Goal: Task Accomplishment & Management: Manage account settings

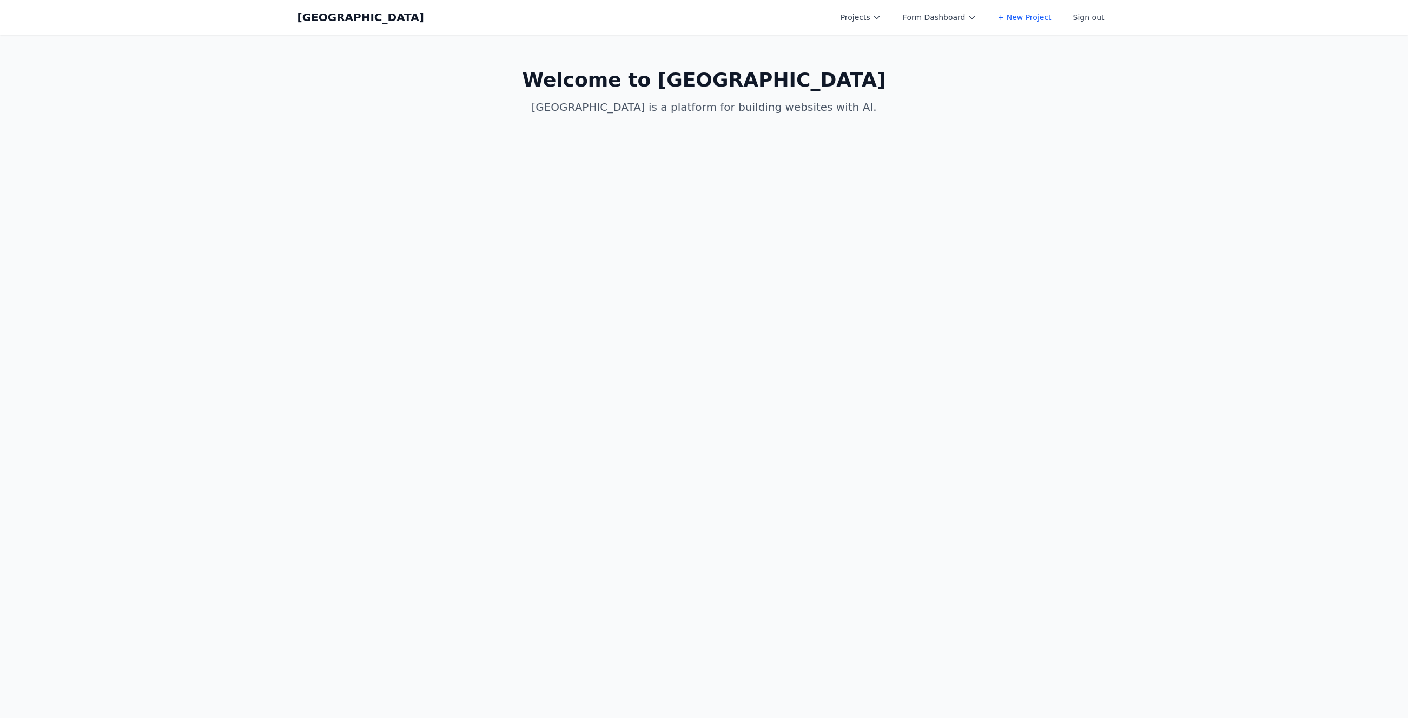
click at [878, 18] on button "Projects" at bounding box center [861, 17] width 54 height 19
click at [868, 43] on link "[PERSON_NAME]'s Third Birthday Party" at bounding box center [894, 49] width 121 height 30
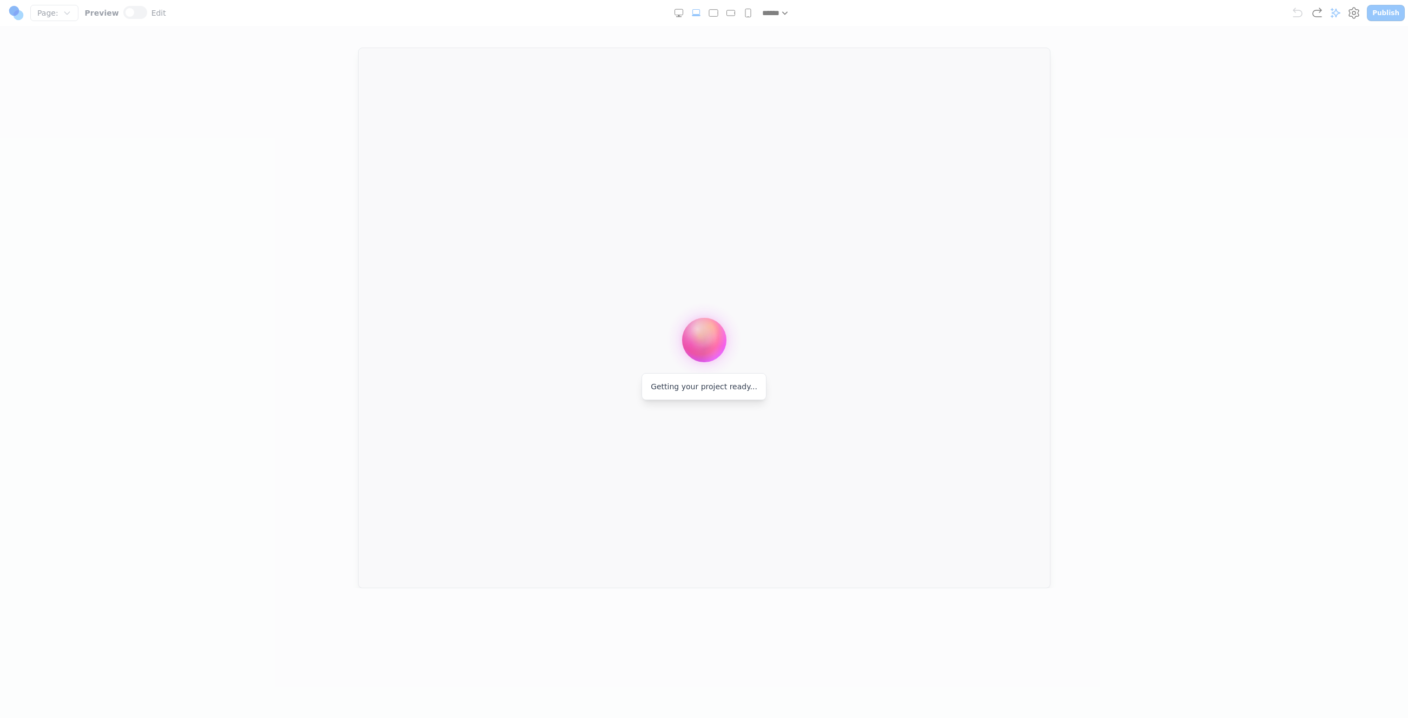
drag, startPoint x: 754, startPoint y: 387, endPoint x: 813, endPoint y: 413, distance: 64.6
click at [824, 417] on div at bounding box center [704, 359] width 1408 height 718
drag, startPoint x: 760, startPoint y: 401, endPoint x: 745, endPoint y: 429, distance: 32.2
click at [788, 439] on div at bounding box center [704, 359] width 1408 height 718
drag, startPoint x: 736, startPoint y: 428, endPoint x: 765, endPoint y: 390, distance: 47.5
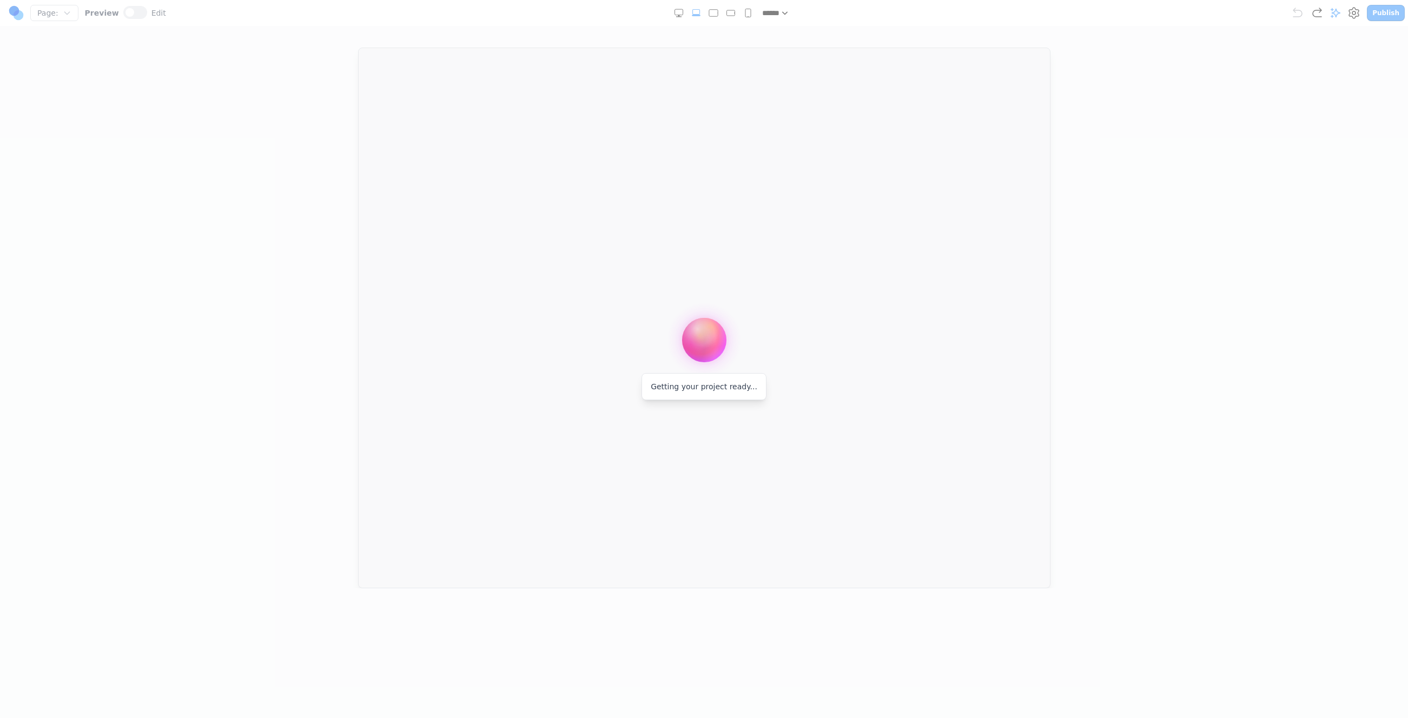
click at [765, 390] on div at bounding box center [704, 359] width 1408 height 718
drag, startPoint x: 739, startPoint y: 388, endPoint x: 707, endPoint y: 386, distance: 32.0
click at [722, 387] on span "Getting your project ready..." at bounding box center [704, 386] width 107 height 9
click at [707, 386] on span "Getting your project ready..." at bounding box center [704, 386] width 107 height 9
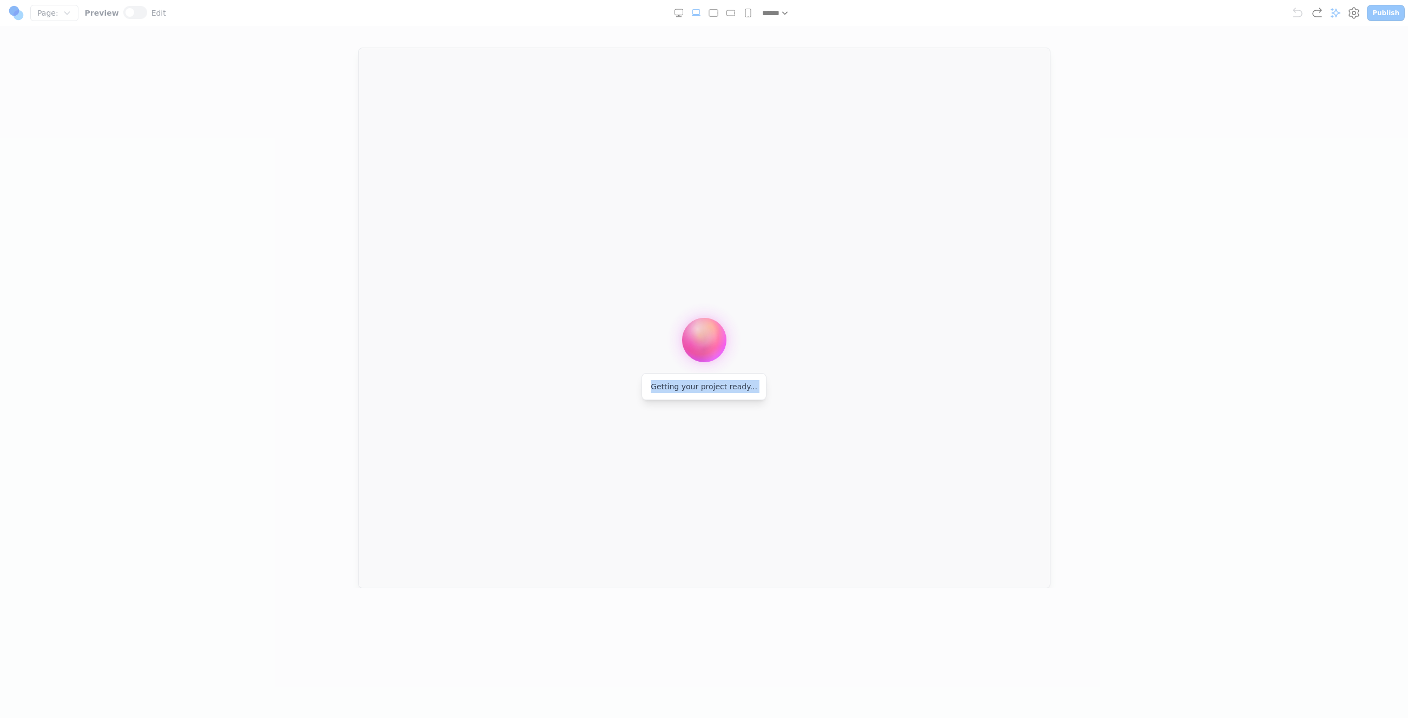
click at [707, 386] on span "Getting your project ready..." at bounding box center [704, 386] width 107 height 9
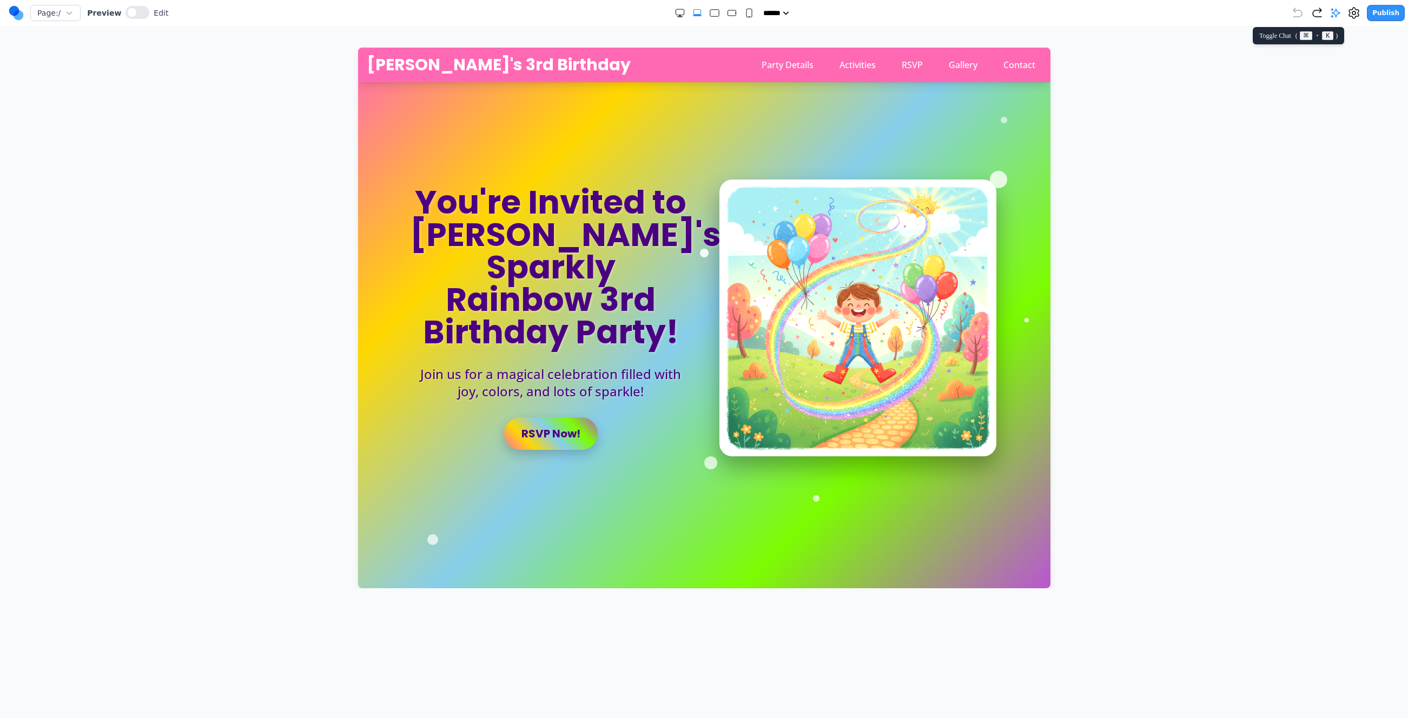
click at [1337, 12] on icon at bounding box center [1335, 13] width 9 height 9
drag, startPoint x: 62, startPoint y: 15, endPoint x: 62, endPoint y: 22, distance: 7.0
click at [62, 15] on button "Page: /" at bounding box center [55, 13] width 50 height 16
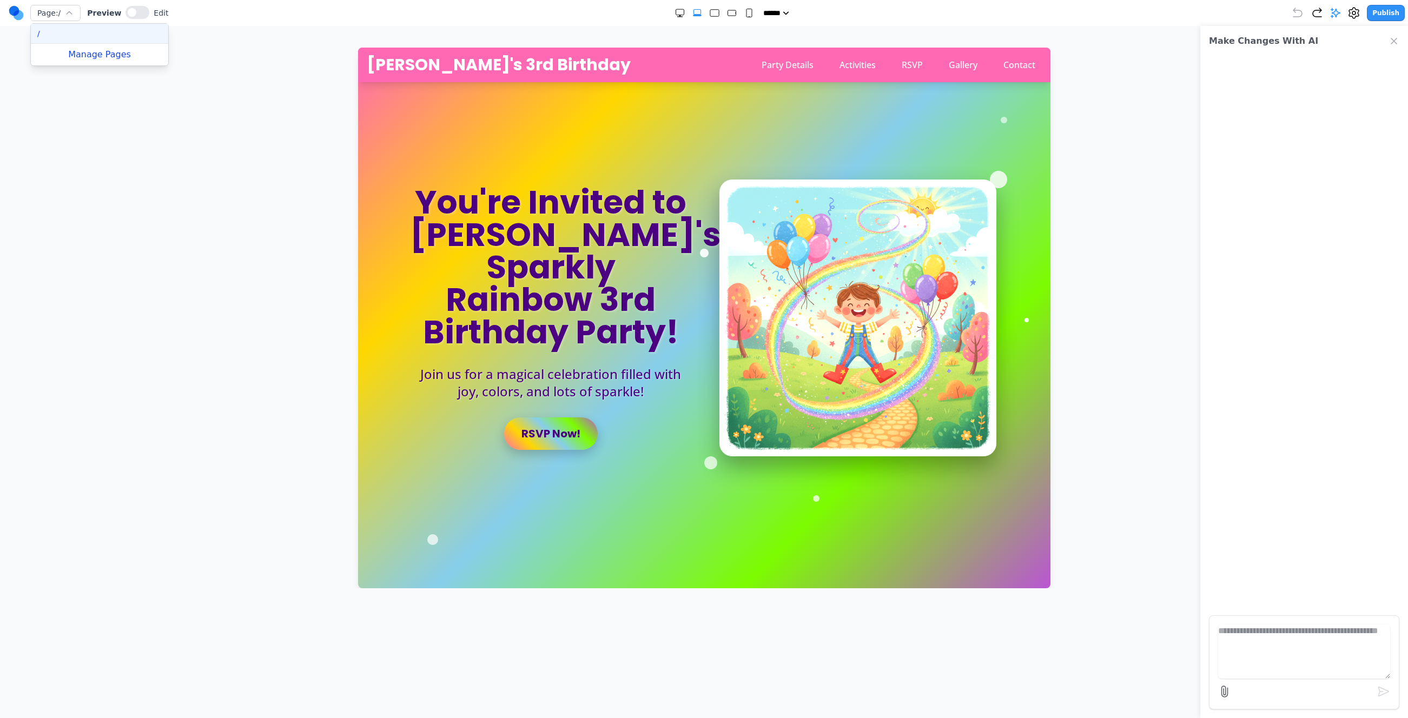
click at [74, 60] on button "Manage Pages" at bounding box center [99, 55] width 137 height 22
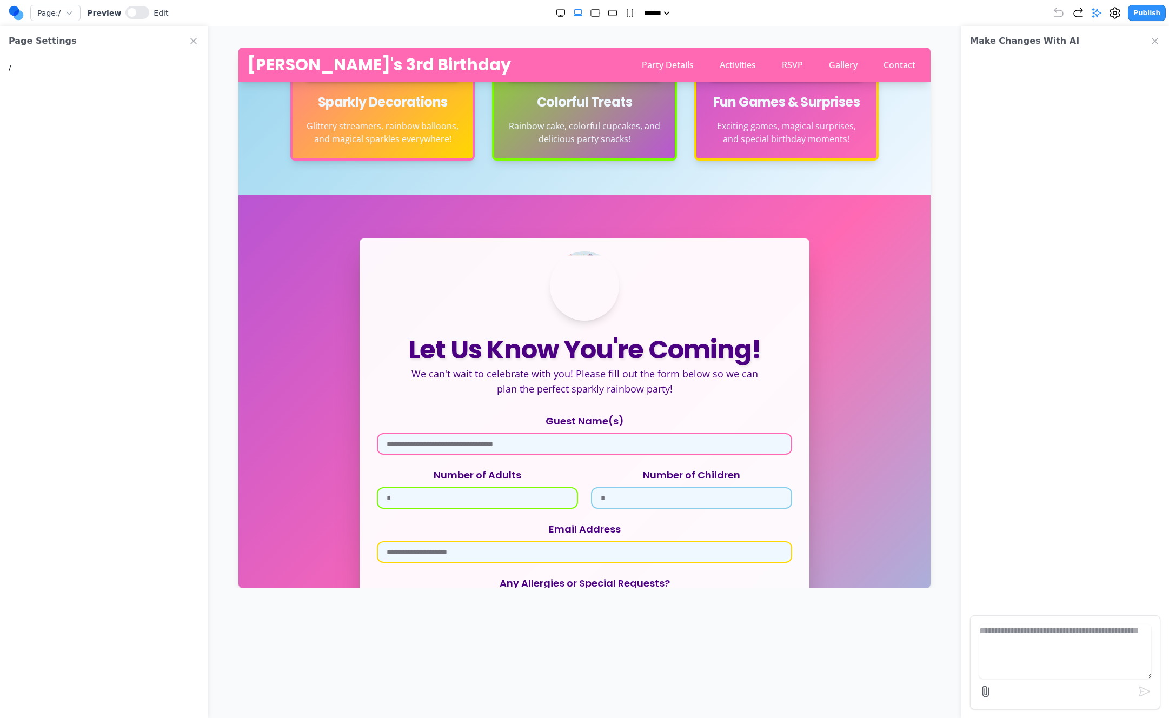
scroll to position [1302, 0]
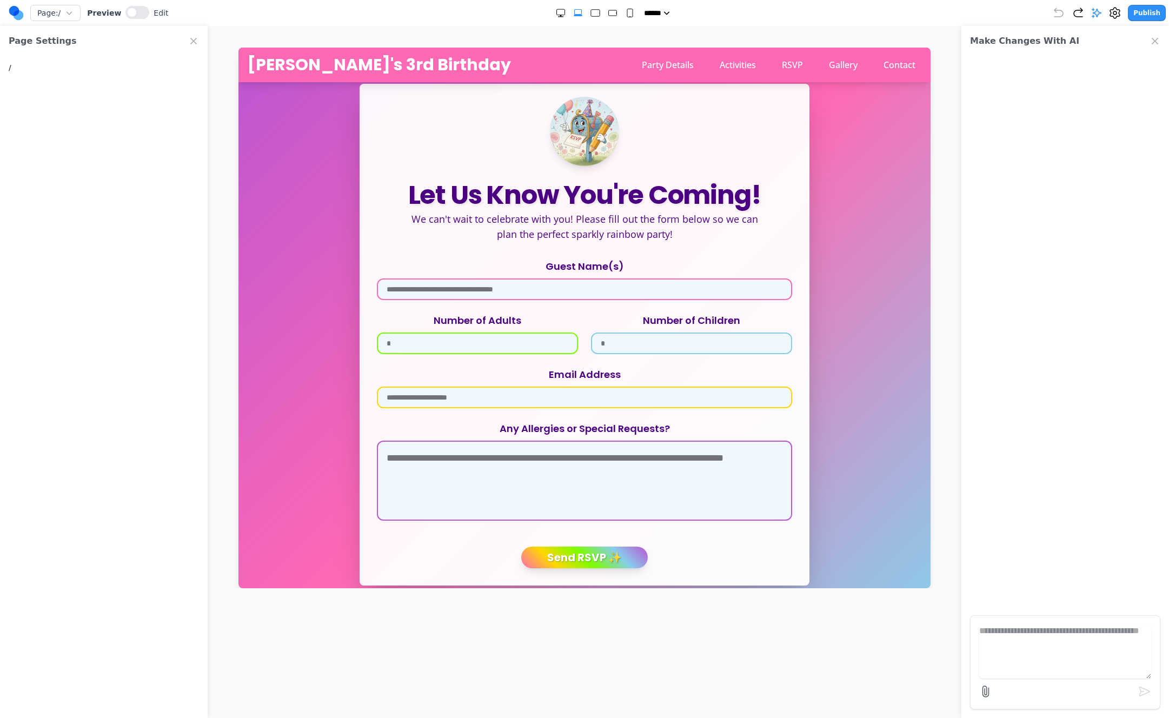
click at [592, 278] on input "Guest Name(s)" at bounding box center [584, 289] width 415 height 22
click at [445, 334] on input "Number of Adults" at bounding box center [477, 344] width 201 height 22
click at [672, 333] on input "Number of Children" at bounding box center [691, 344] width 201 height 22
click at [501, 444] on textarea "Any Allergies or Special Requests?" at bounding box center [584, 481] width 415 height 80
click at [512, 387] on input "Email Address" at bounding box center [584, 398] width 415 height 22
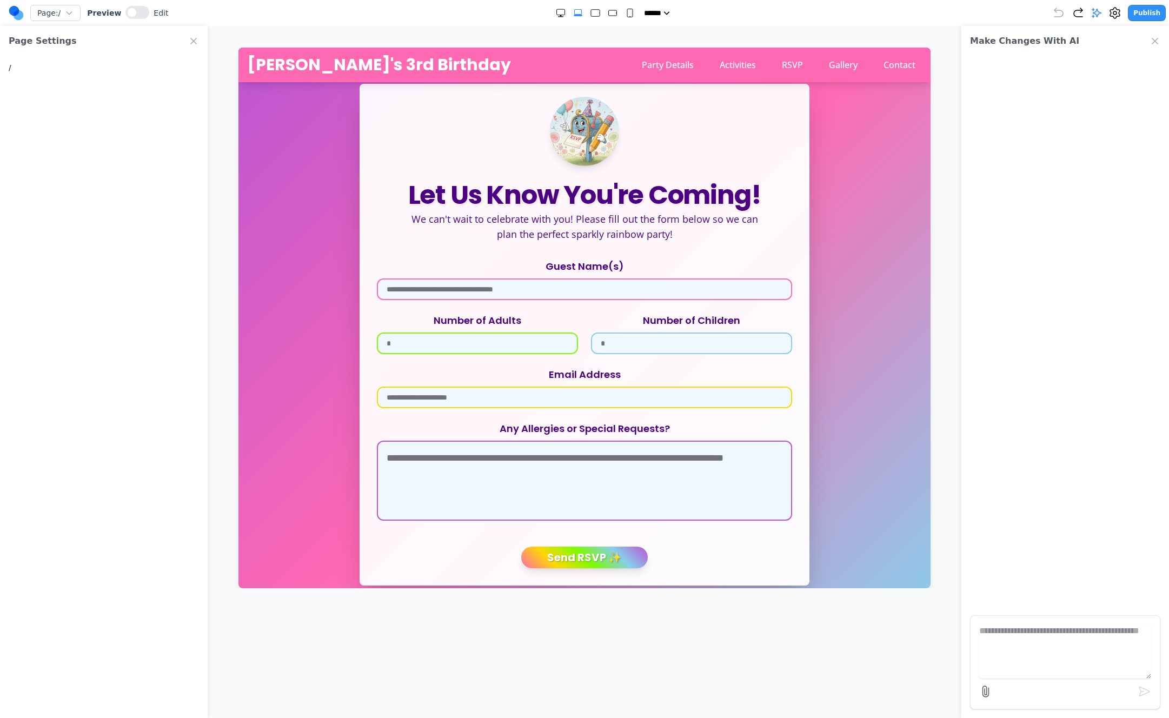
click at [487, 313] on div "Number of Adults" at bounding box center [477, 333] width 201 height 41
click at [498, 278] on input "Guest Name(s)" at bounding box center [584, 289] width 415 height 22
click at [603, 534] on div "Send RSVP ✨" at bounding box center [584, 551] width 415 height 35
click at [534, 488] on textarea "Any Allergies or Special Requests?" at bounding box center [584, 481] width 415 height 80
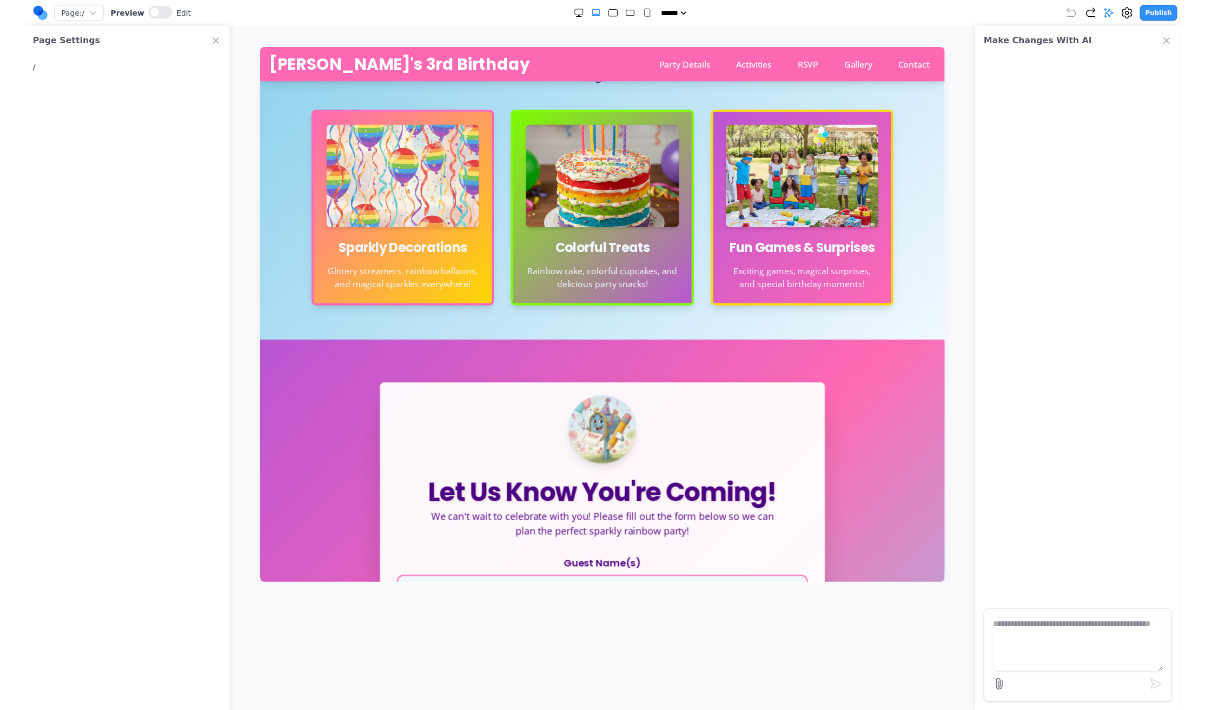
scroll to position [0, 0]
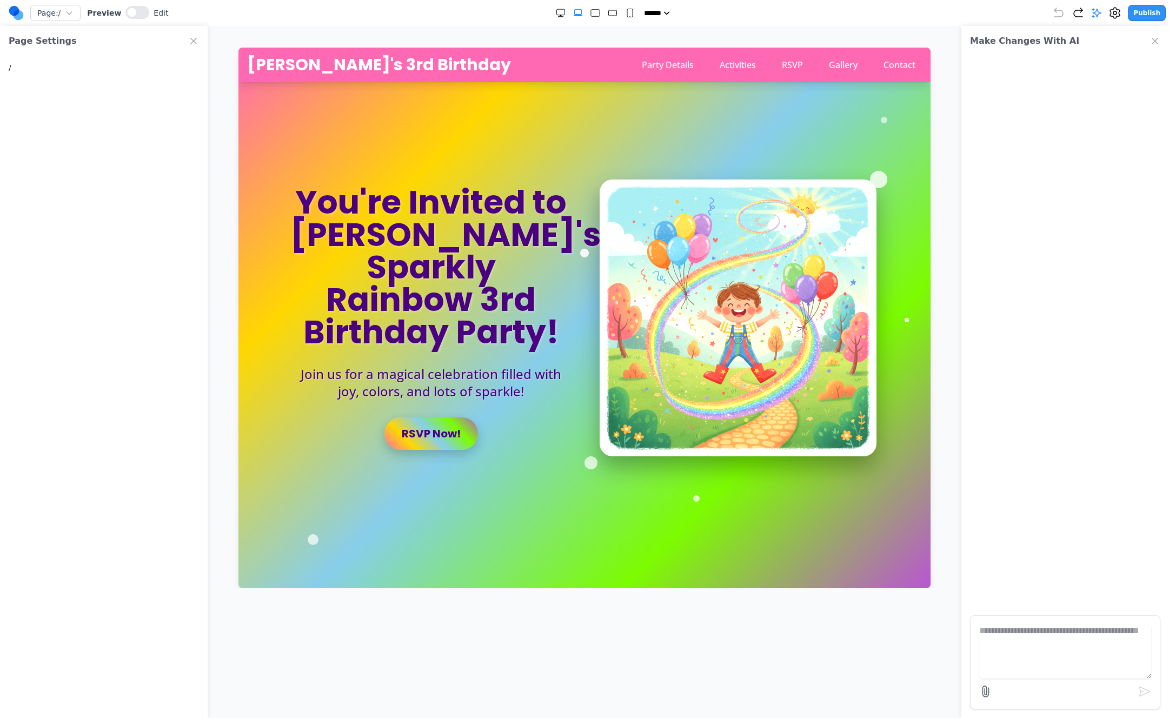
click at [120, 82] on div "Page Settings /" at bounding box center [104, 372] width 208 height 692
drag, startPoint x: 1104, startPoint y: 116, endPoint x: 1095, endPoint y: 60, distance: 56.4
click at [1104, 114] on div at bounding box center [1065, 331] width 208 height 550
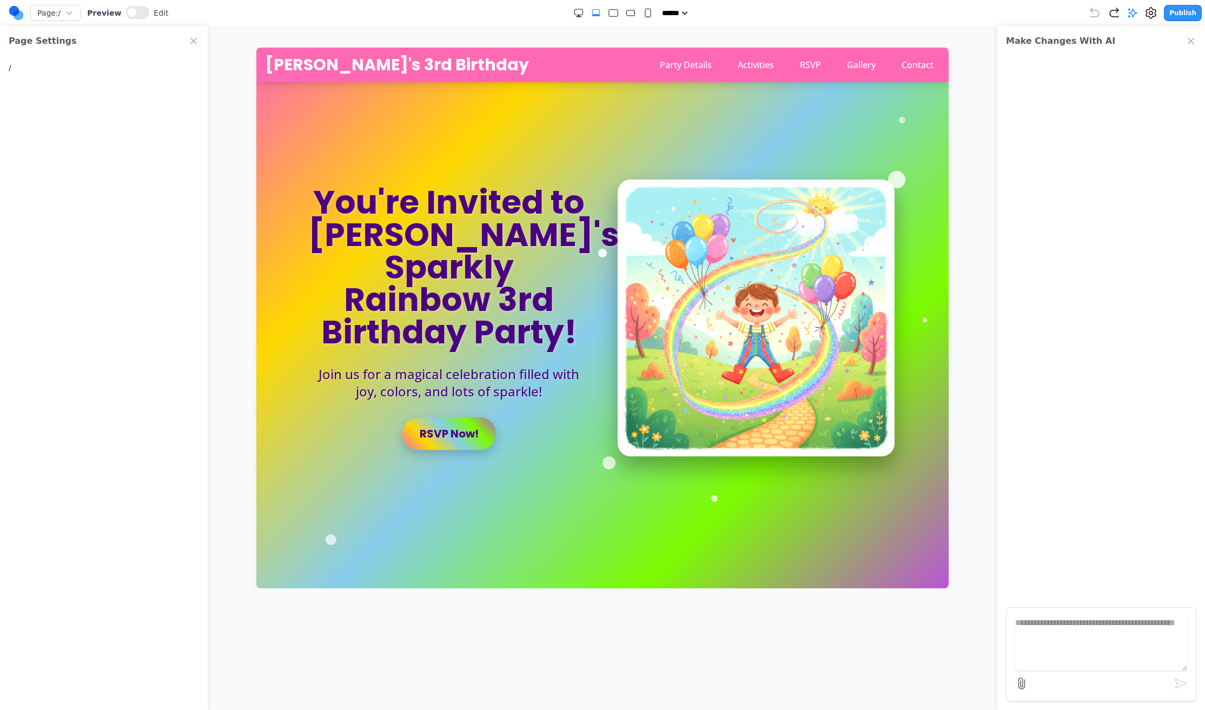
click at [639, 16] on div "Page: / Preview Edit ***** ***** ****** ****** ****** Publish" at bounding box center [605, 12] width 1193 height 17
click at [642, 16] on icon "Small" at bounding box center [647, 13] width 11 height 11
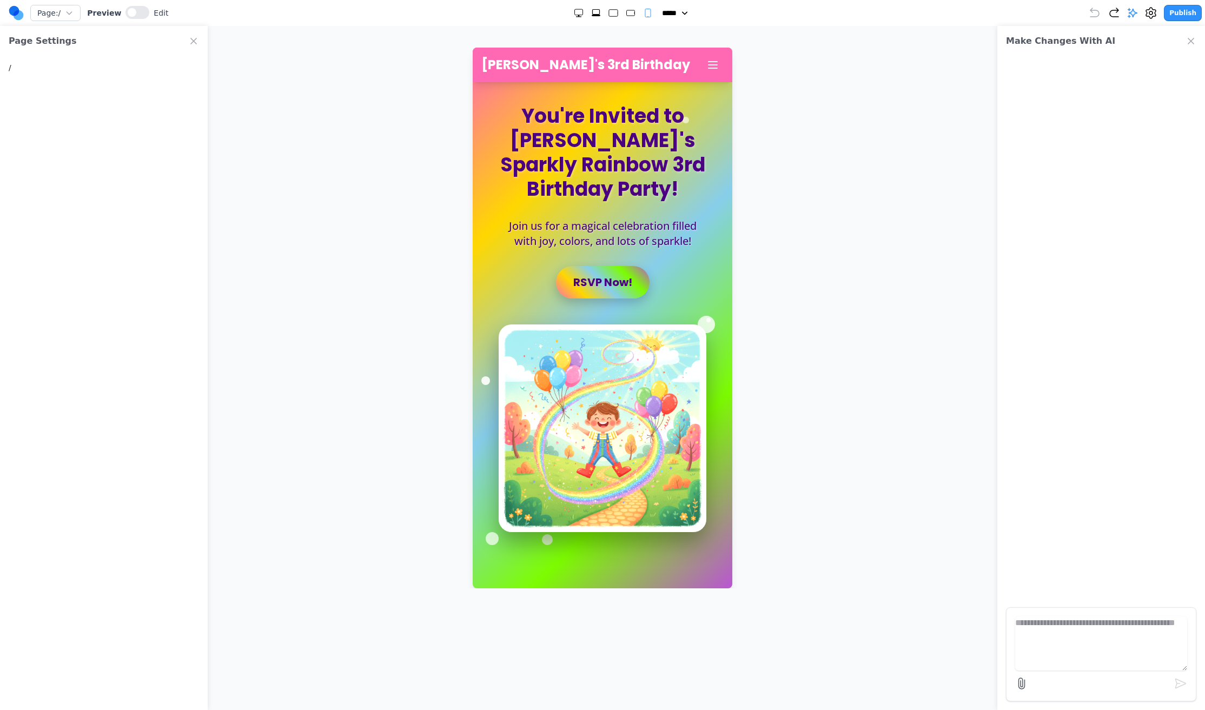
click at [608, 12] on icon "Large" at bounding box center [613, 13] width 11 height 11
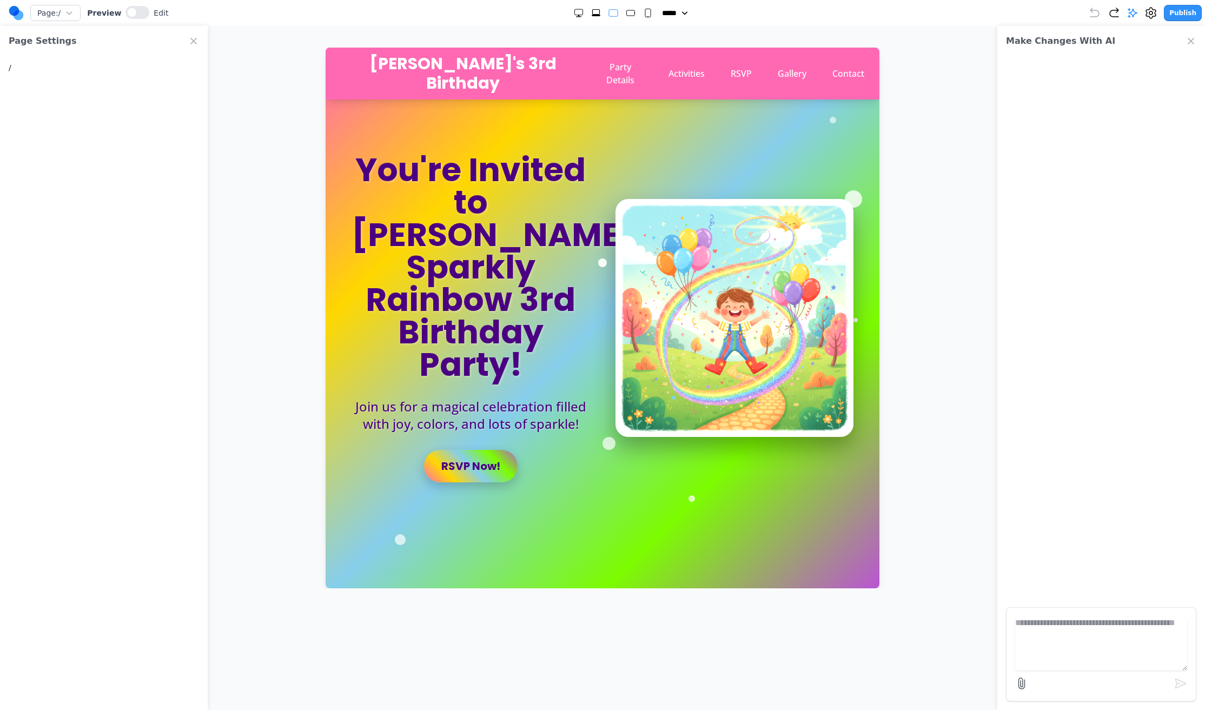
click at [554, 11] on div "***** ***** ****** ****** ******" at bounding box center [628, 13] width 920 height 11
click at [560, 13] on div "***** ***** ****** ****** ******" at bounding box center [628, 13] width 920 height 11
click at [566, 14] on div "***** ***** ****** ****** ******" at bounding box center [628, 13] width 920 height 11
click at [573, 14] on icon "Double Extra Large" at bounding box center [578, 13] width 11 height 11
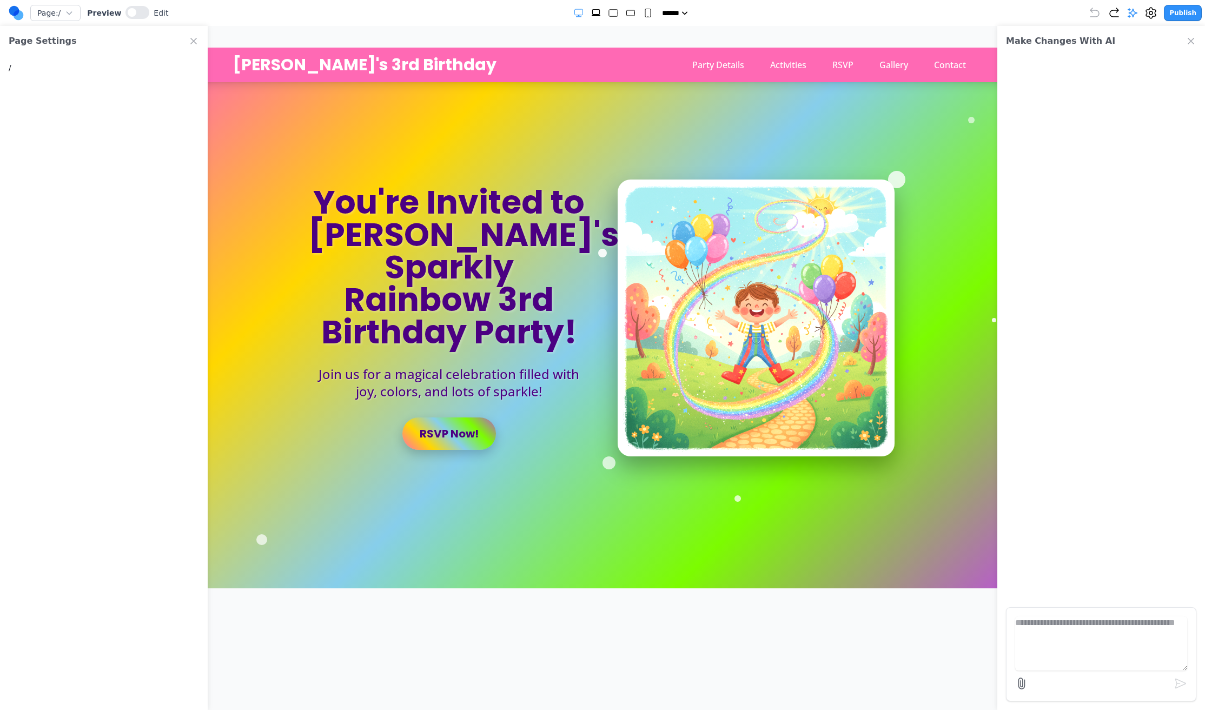
click at [635, 12] on div at bounding box center [613, 13] width 80 height 11
click at [642, 13] on icon "Small" at bounding box center [647, 13] width 11 height 11
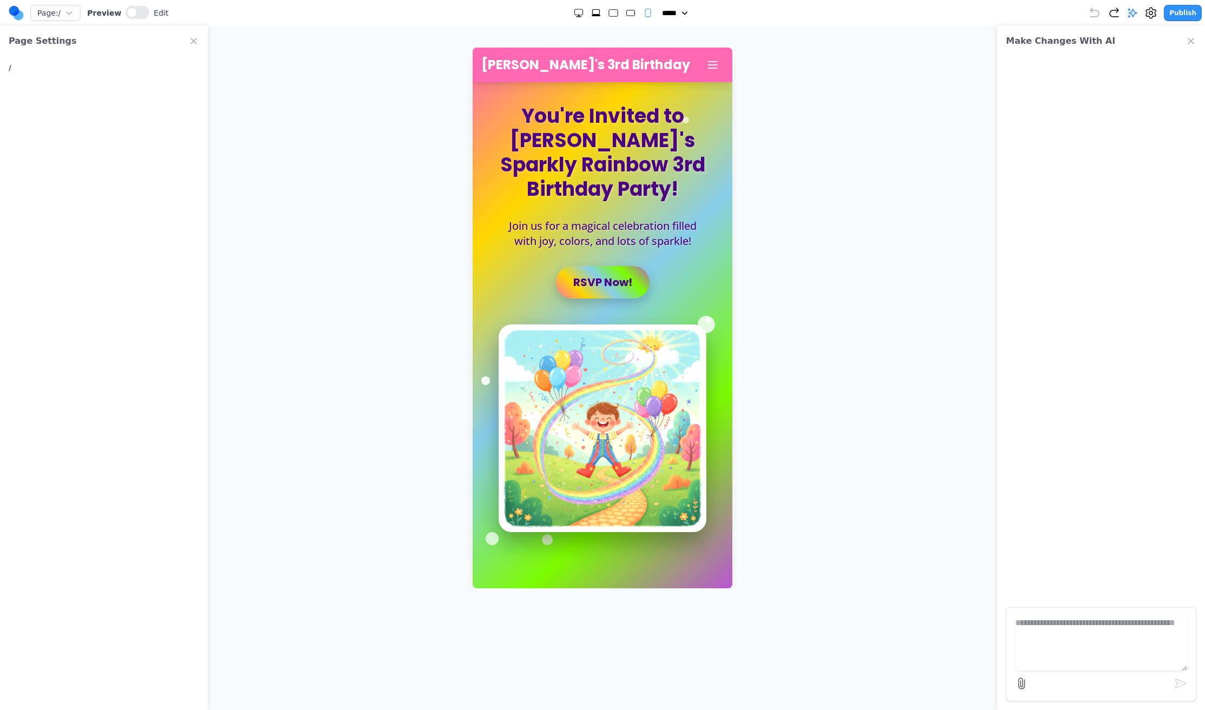
click at [592, 11] on rect "Extra Large" at bounding box center [595, 12] width 7 height 5
select select "**"
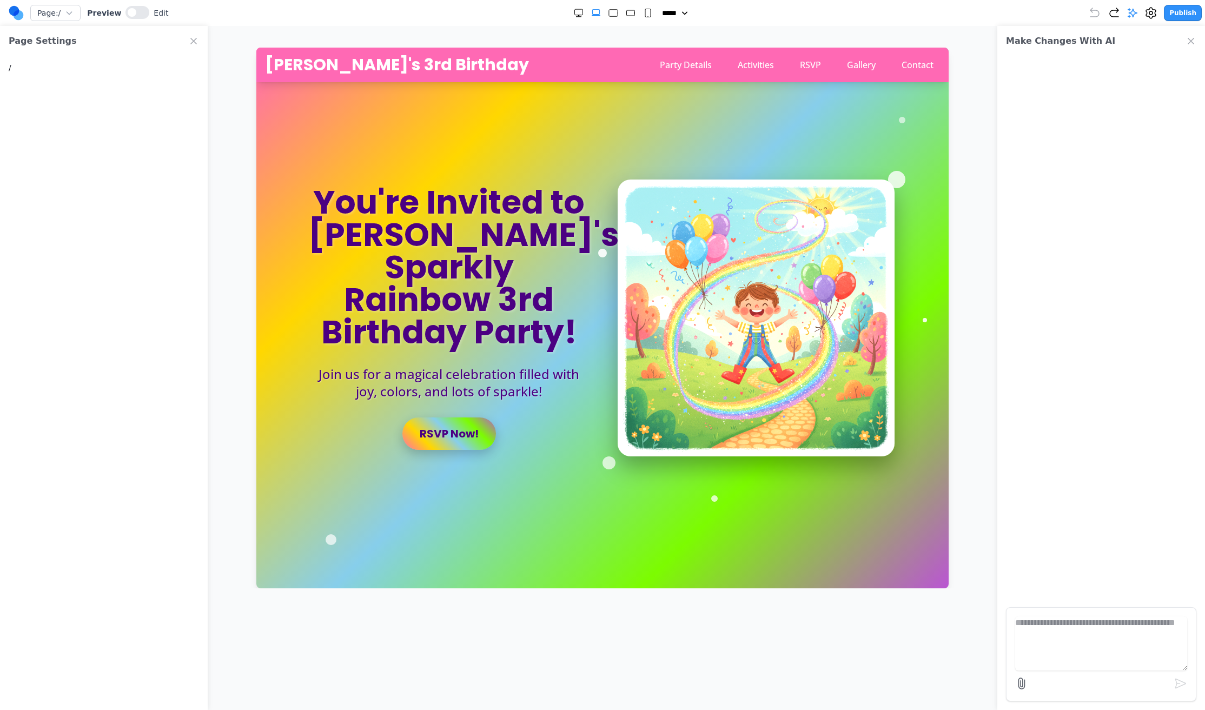
click at [188, 38] on icon "Close Project Settings" at bounding box center [193, 41] width 11 height 11
click at [69, 5] on button "Page: /" at bounding box center [55, 13] width 50 height 16
click at [1096, 227] on div at bounding box center [1101, 327] width 208 height 542
click at [1082, 656] on textarea at bounding box center [1101, 643] width 172 height 54
type textarea "**********"
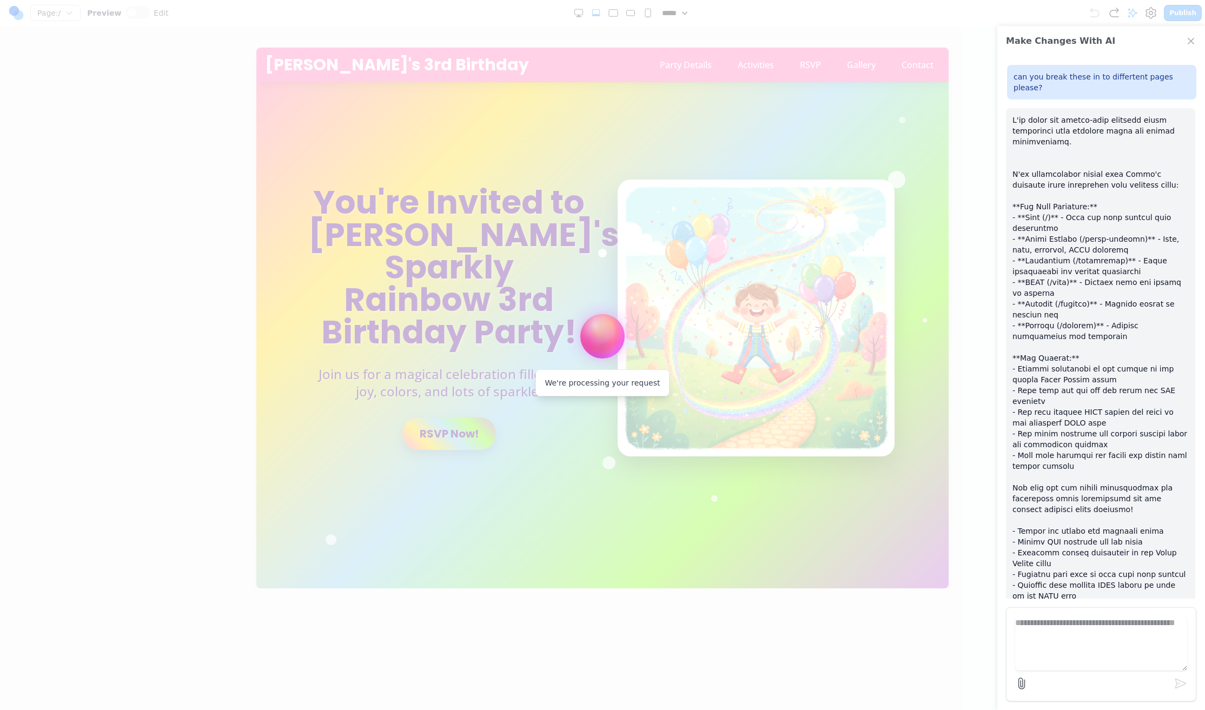
scroll to position [94, 0]
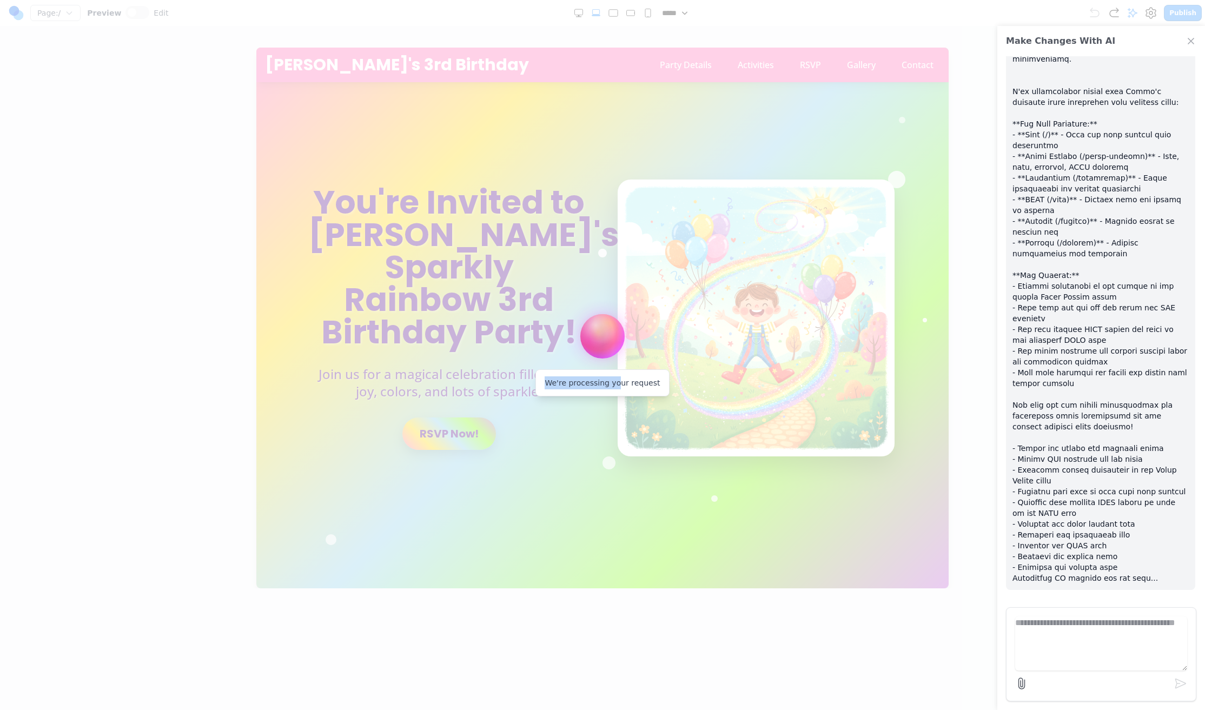
drag, startPoint x: 582, startPoint y: 323, endPoint x: 534, endPoint y: 275, distance: 67.7
click at [534, 275] on div "We're processing your request" at bounding box center [602, 355] width 1205 height 710
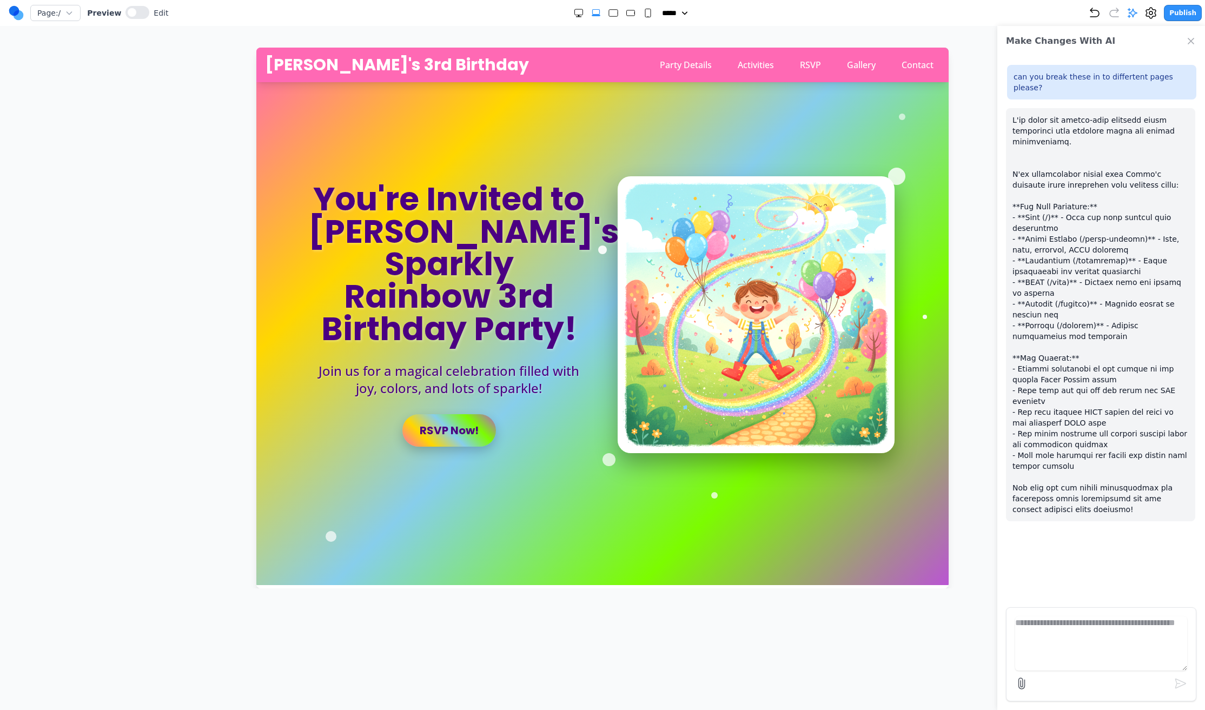
scroll to position [10, 0]
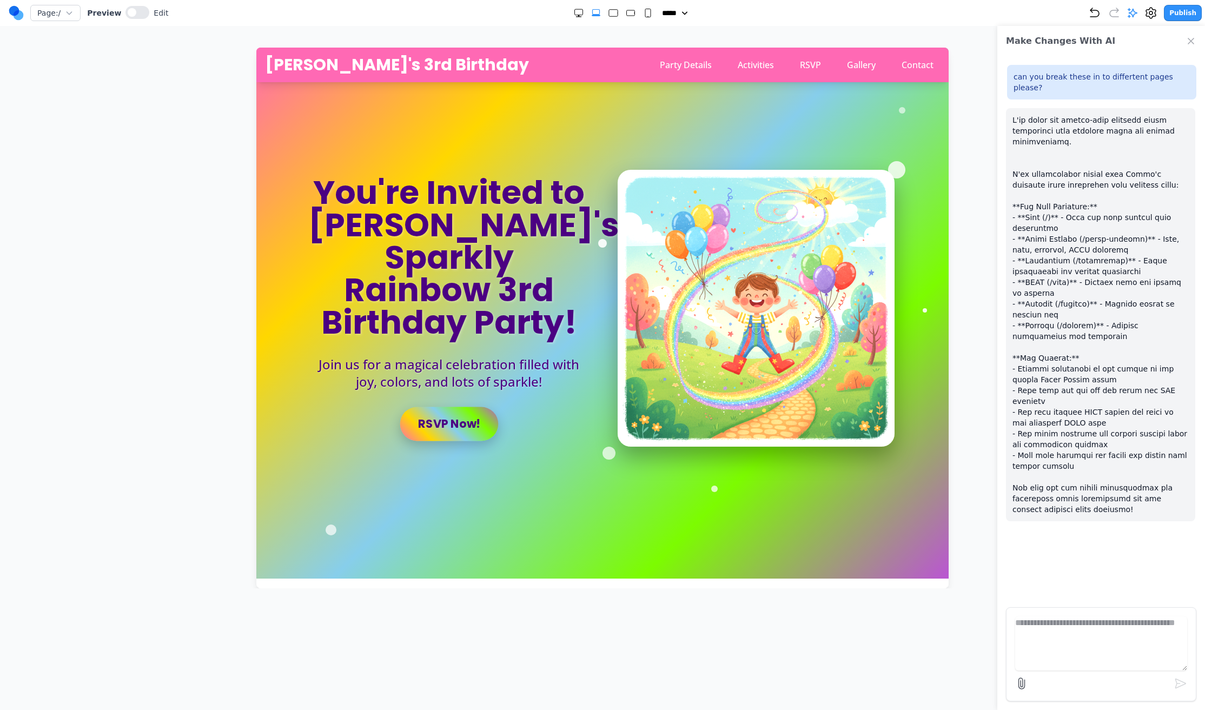
click at [434, 415] on link "RSVP Now!" at bounding box center [449, 424] width 98 height 34
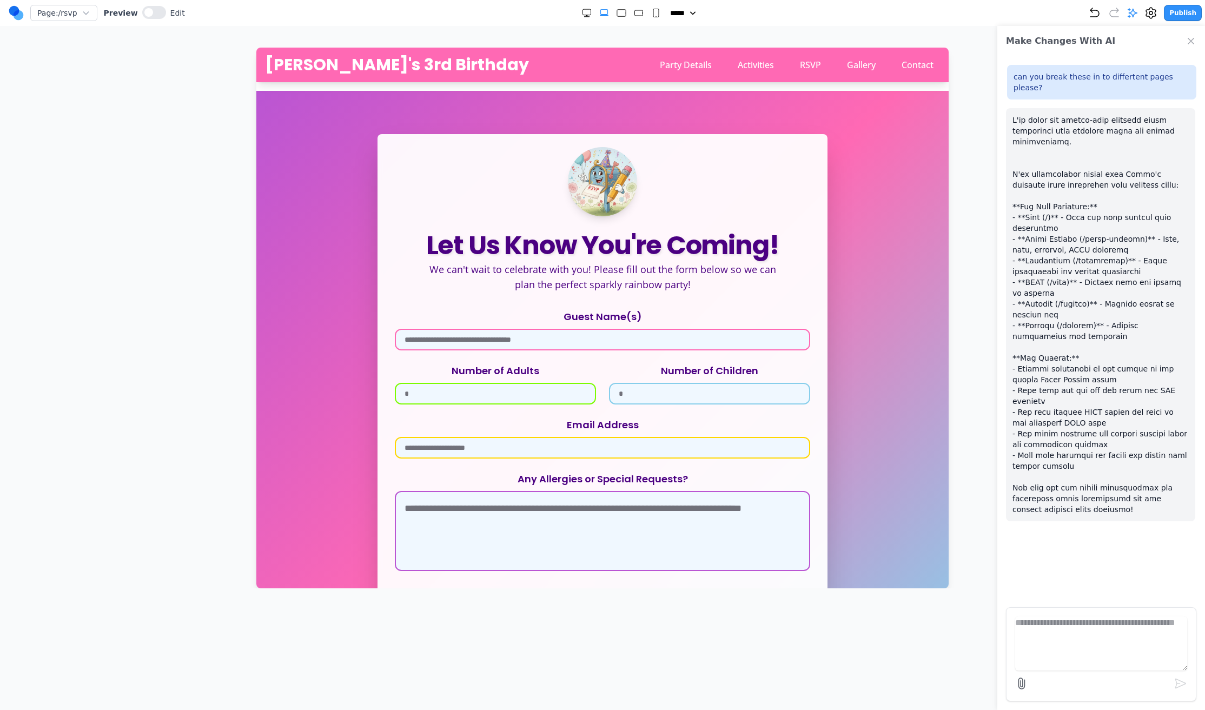
scroll to position [2, 0]
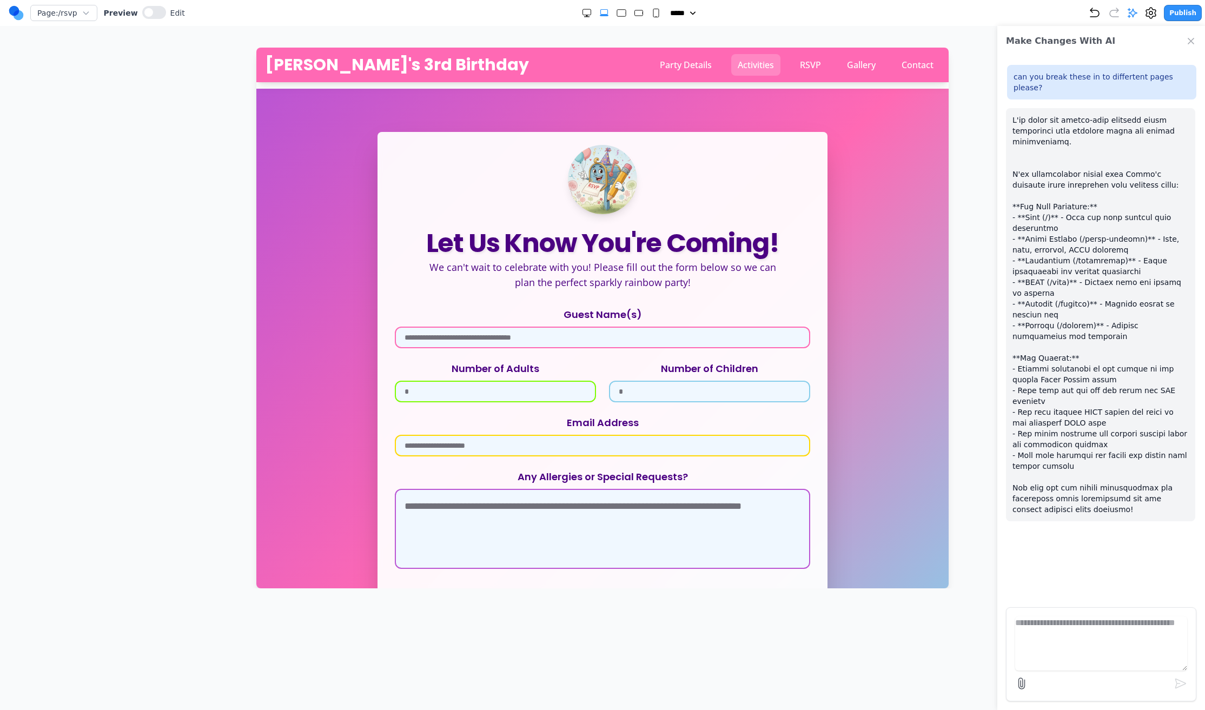
click at [752, 73] on link "Activities" at bounding box center [755, 65] width 49 height 22
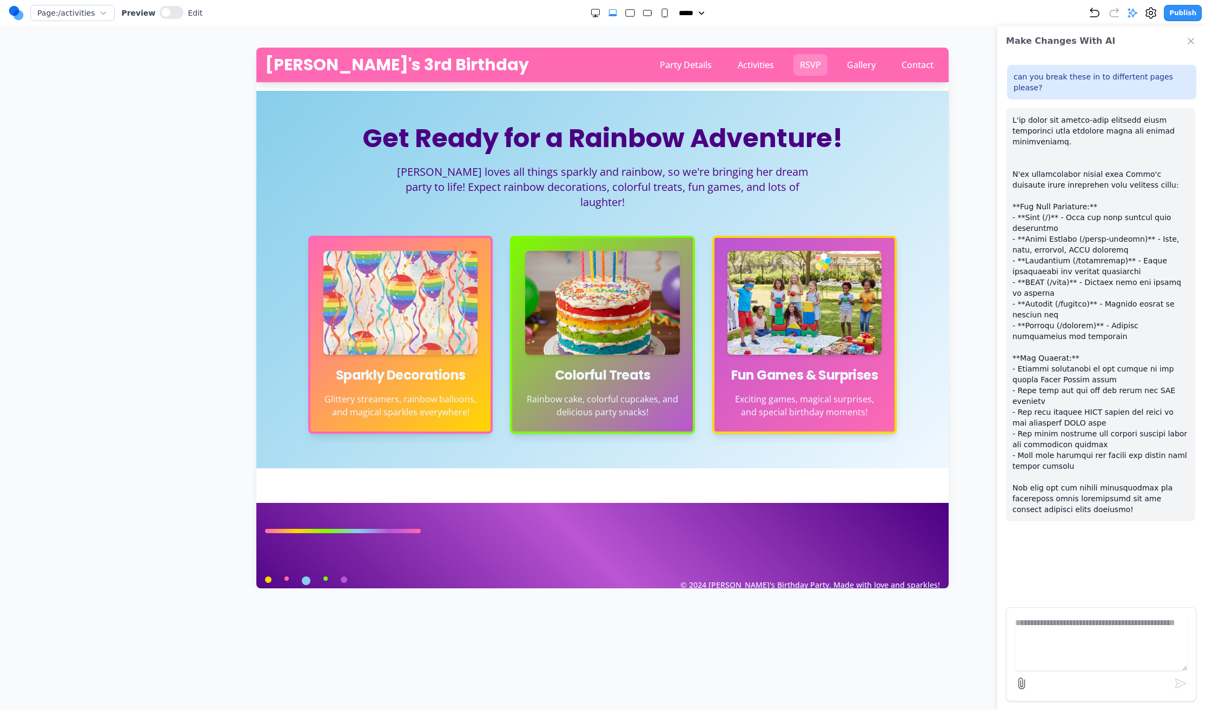
click at [798, 64] on link "RSVP" at bounding box center [810, 65] width 34 height 22
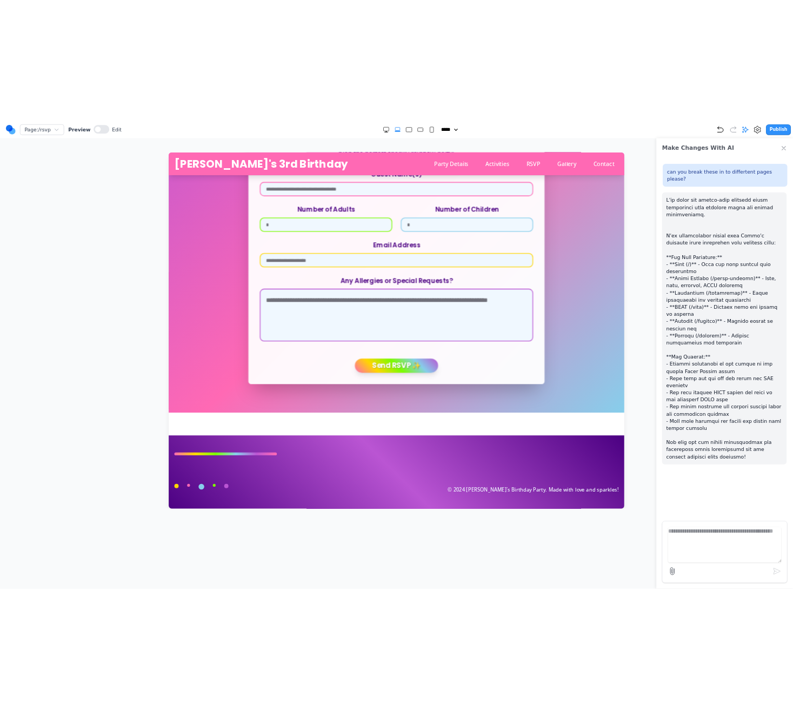
scroll to position [242, 0]
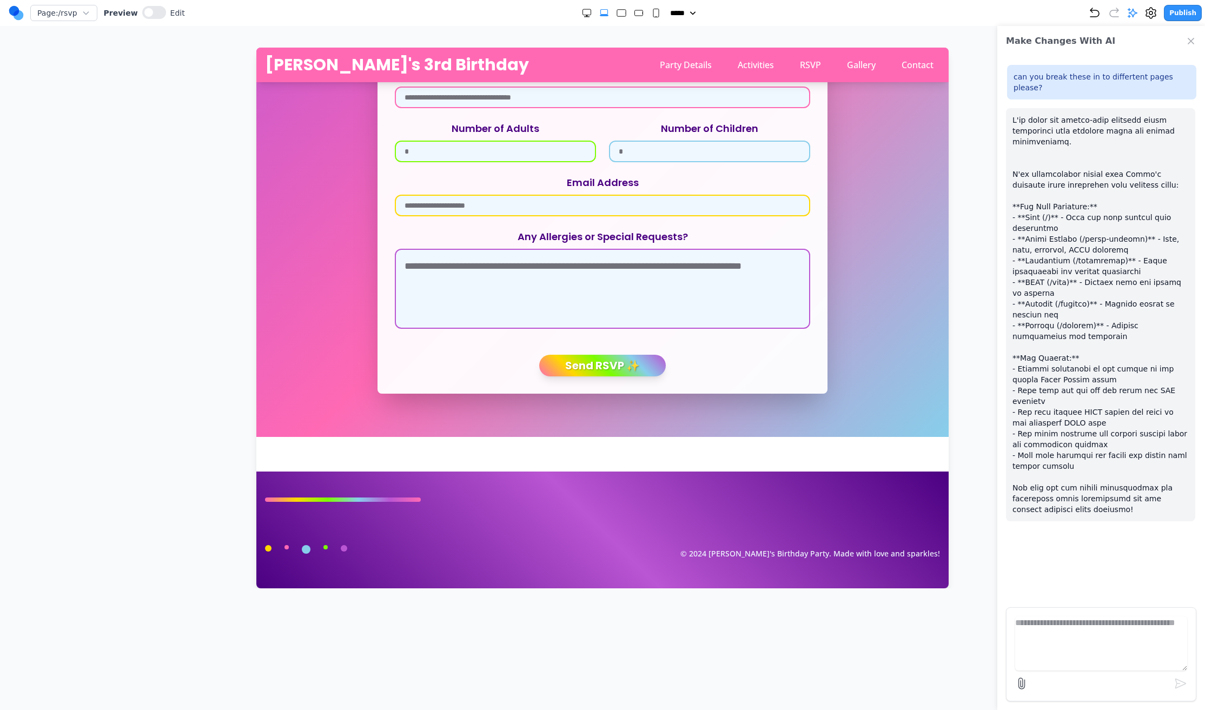
click at [1176, 11] on button "Publish" at bounding box center [1183, 13] width 38 height 16
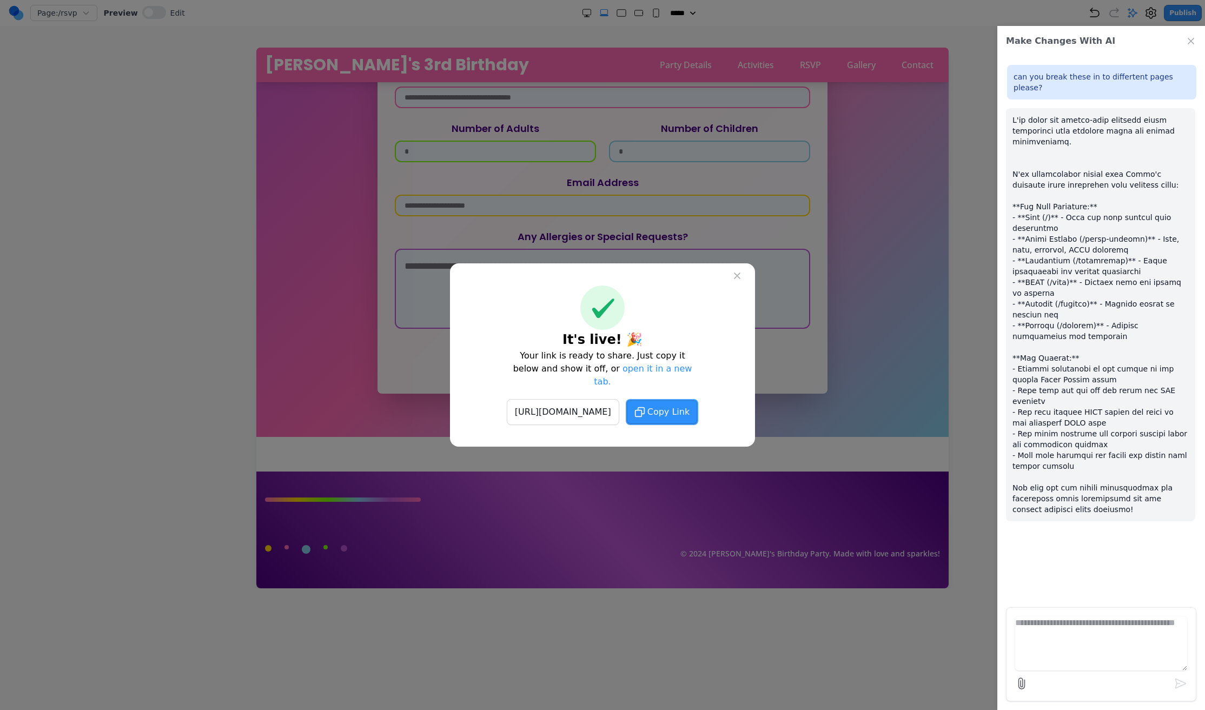
click at [748, 282] on div "It's live! 🎉 Your link is ready to share. Just copy it below and show it off, o…" at bounding box center [602, 354] width 305 height 183
click at [734, 286] on button at bounding box center [736, 275] width 19 height 19
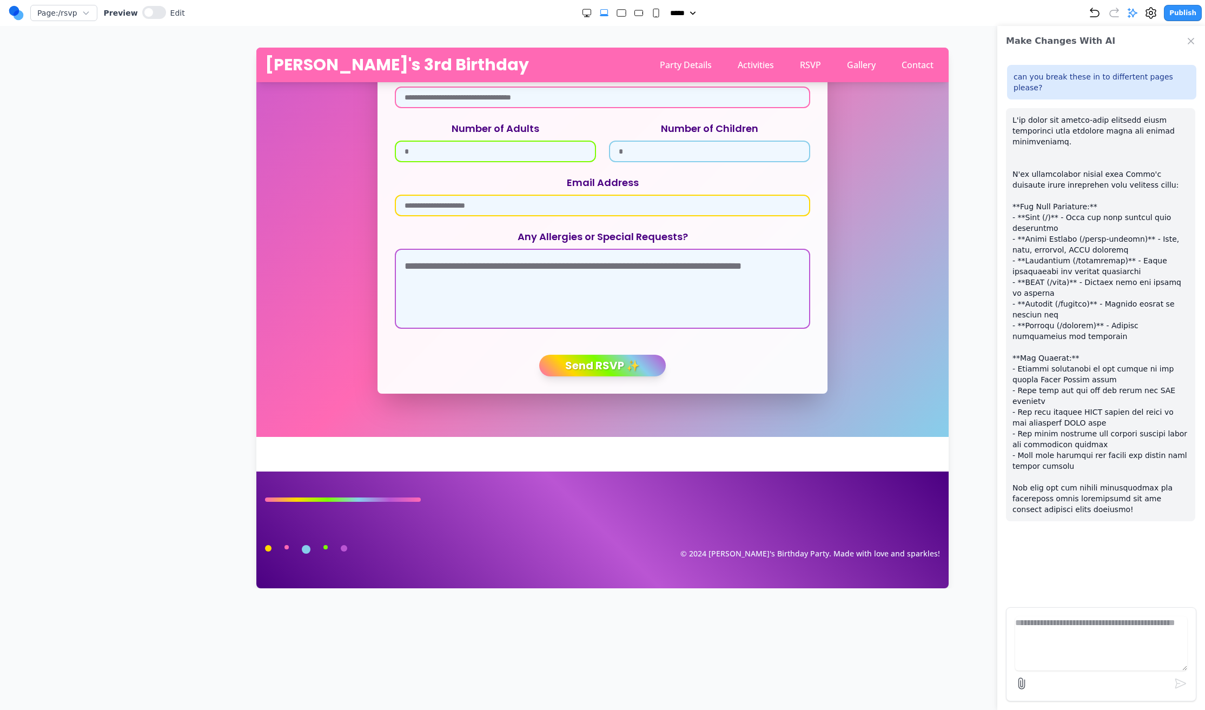
click at [1185, 10] on button "Publish" at bounding box center [1183, 13] width 38 height 16
click at [1182, 16] on button "Publish" at bounding box center [1183, 13] width 38 height 16
click at [1183, 14] on button "Publish" at bounding box center [1183, 13] width 38 height 16
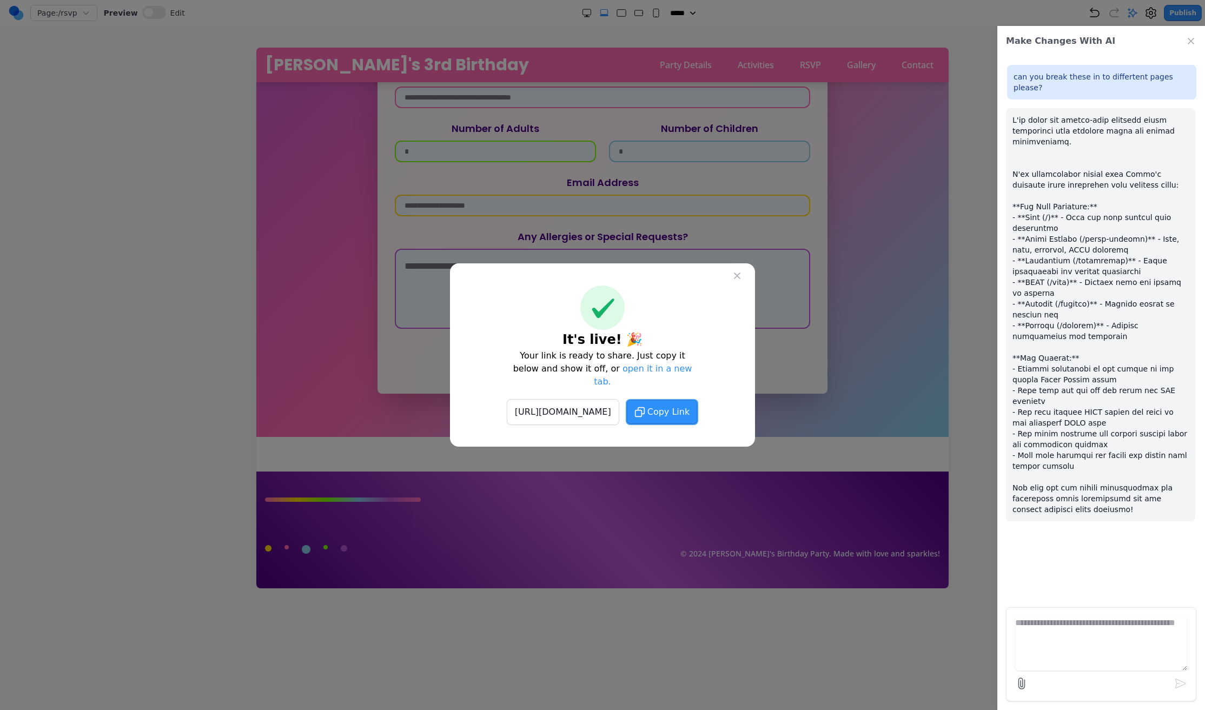
click at [627, 377] on link "open it in a new tab." at bounding box center [643, 374] width 98 height 23
click at [688, 406] on span "Copy Link" at bounding box center [668, 412] width 42 height 13
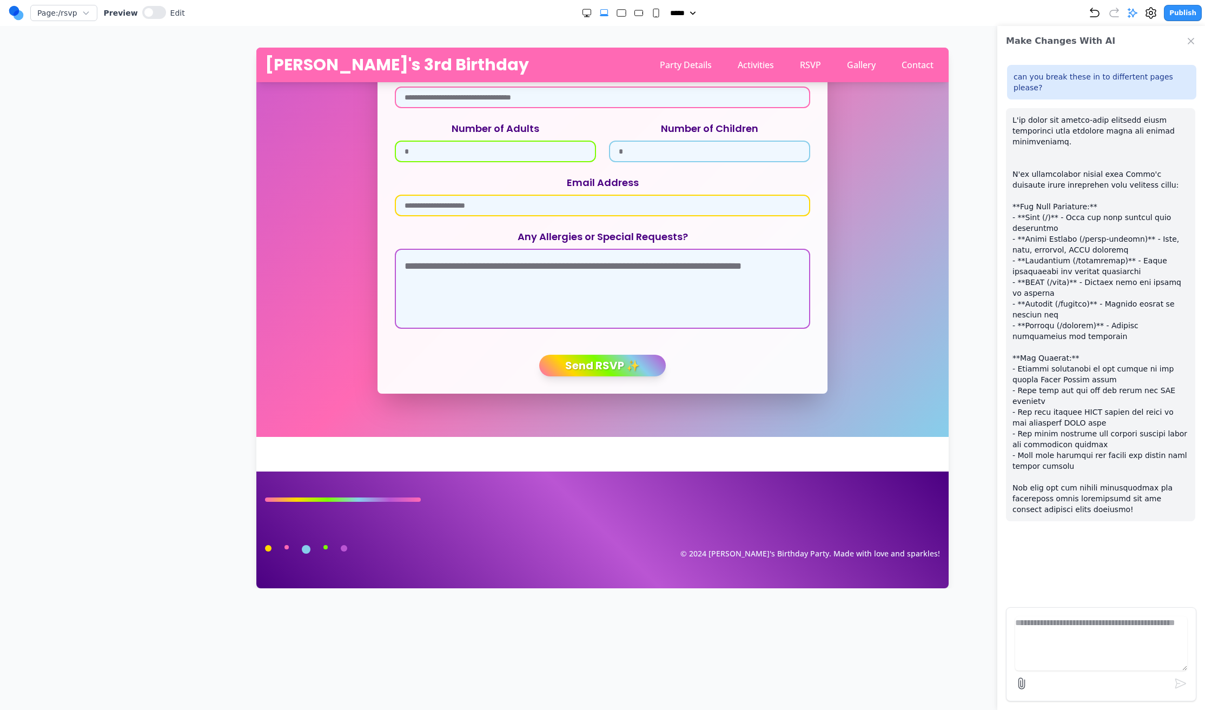
drag, startPoint x: 719, startPoint y: 507, endPoint x: 449, endPoint y: 456, distance: 273.9
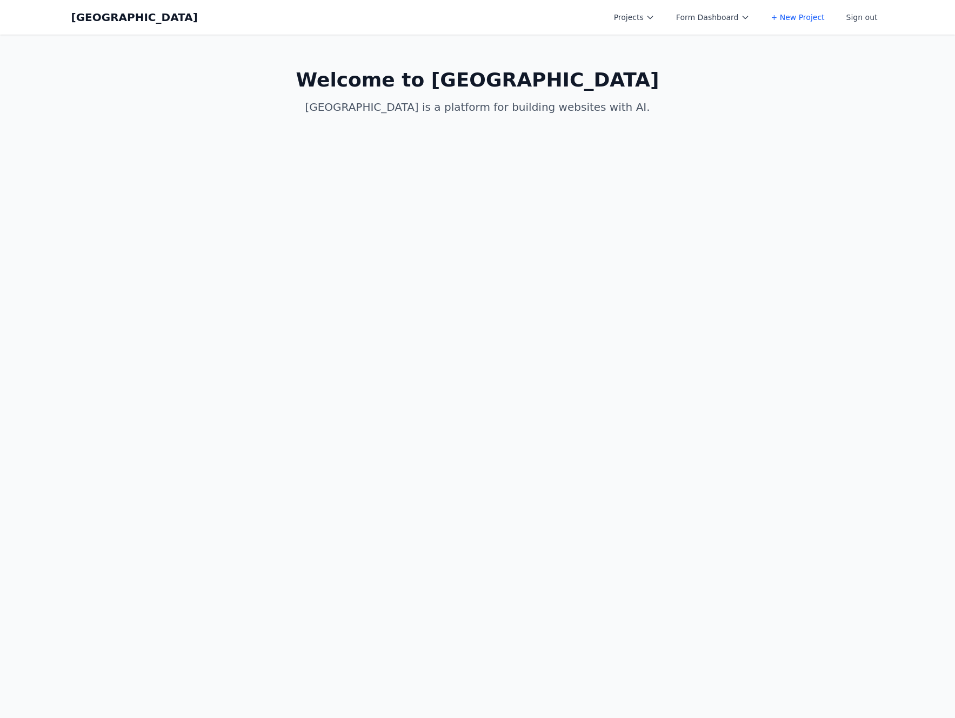
click at [700, 18] on button "Form Dashboard" at bounding box center [713, 17] width 87 height 19
click at [729, 39] on link "[PERSON_NAME]'s Third Birthday Party" at bounding box center [730, 49] width 121 height 30
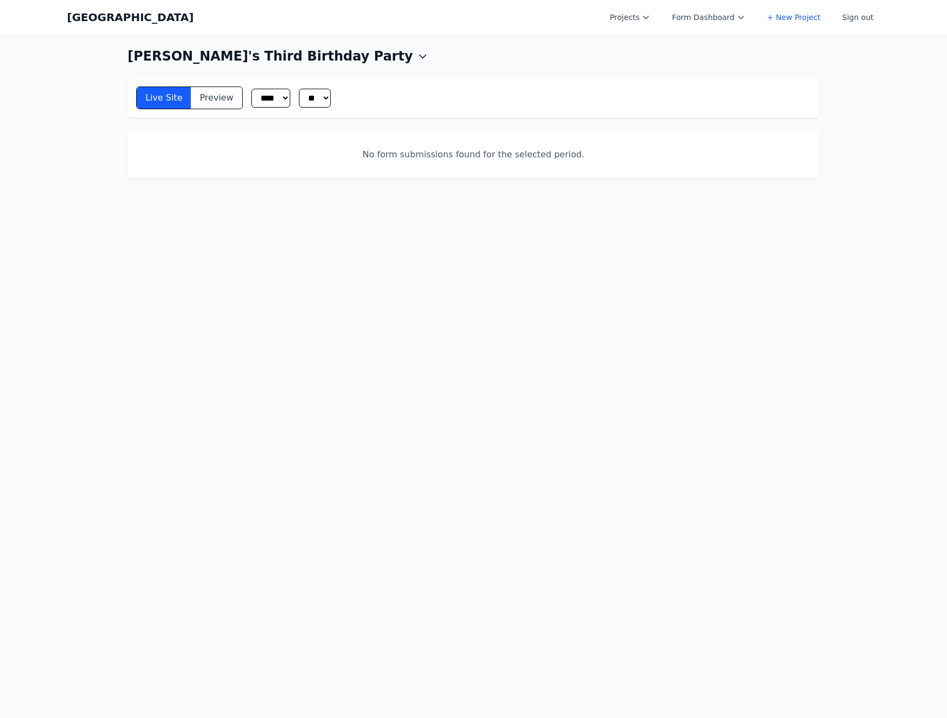
click at [649, 17] on icon at bounding box center [646, 17] width 5 height 3
click at [698, 14] on button "Form Dashboard" at bounding box center [709, 17] width 87 height 19
click at [651, 19] on icon at bounding box center [646, 17] width 9 height 9
click at [718, 18] on button "Form Dashboard" at bounding box center [709, 17] width 87 height 19
drag, startPoint x: 612, startPoint y: 8, endPoint x: 595, endPoint y: 0, distance: 18.9
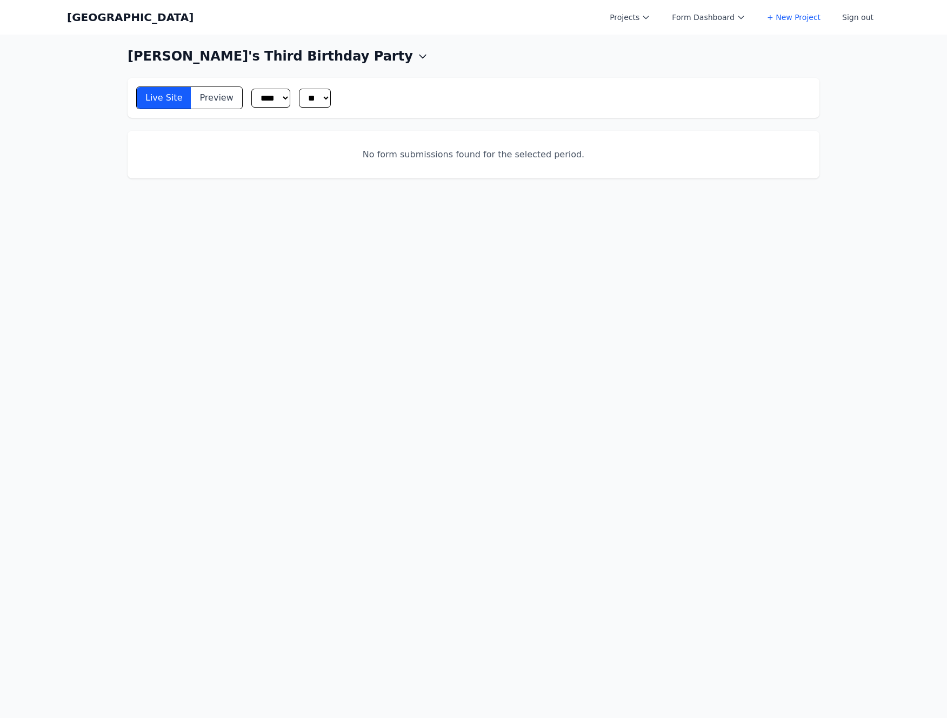
click at [612, 8] on div "Projects" at bounding box center [630, 17] width 54 height 19
click at [536, 22] on div "Coal Creek Projects Form Dashboard + New Project Sign out Open main menu" at bounding box center [473, 17] width 813 height 35
click at [722, 11] on button "Form Dashboard" at bounding box center [709, 17] width 87 height 19
click at [792, 19] on link "+ New Project" at bounding box center [794, 17] width 67 height 19
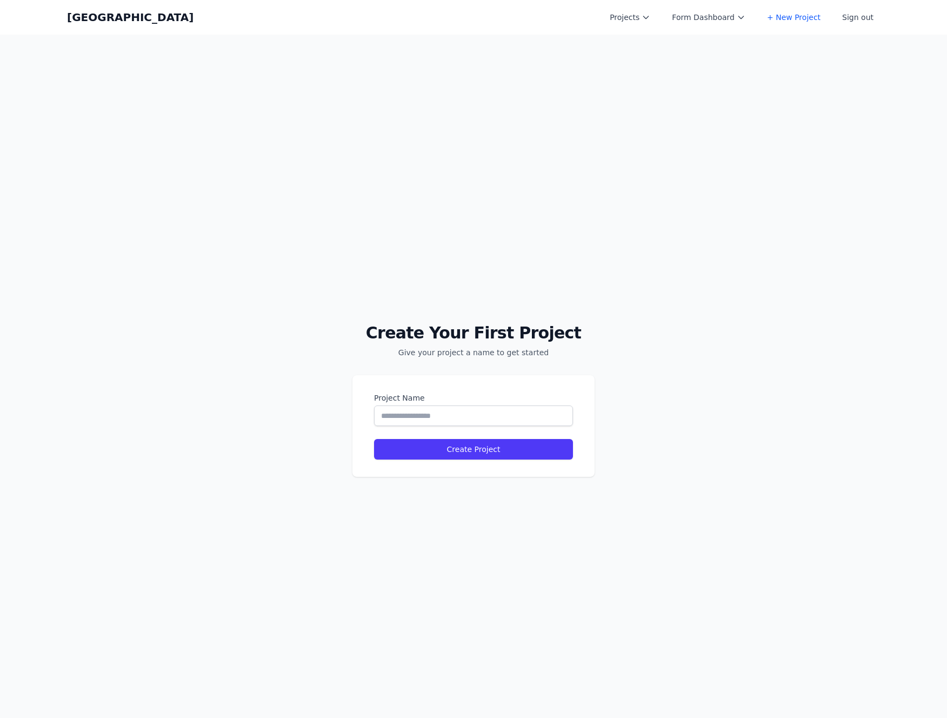
click at [709, 14] on button "Form Dashboard" at bounding box center [709, 17] width 87 height 19
click at [641, 18] on button "Projects" at bounding box center [630, 17] width 54 height 19
click at [712, 17] on button "Form Dashboard" at bounding box center [709, 17] width 87 height 19
click at [710, 41] on link "Clara's Third Birthday Party" at bounding box center [726, 49] width 121 height 30
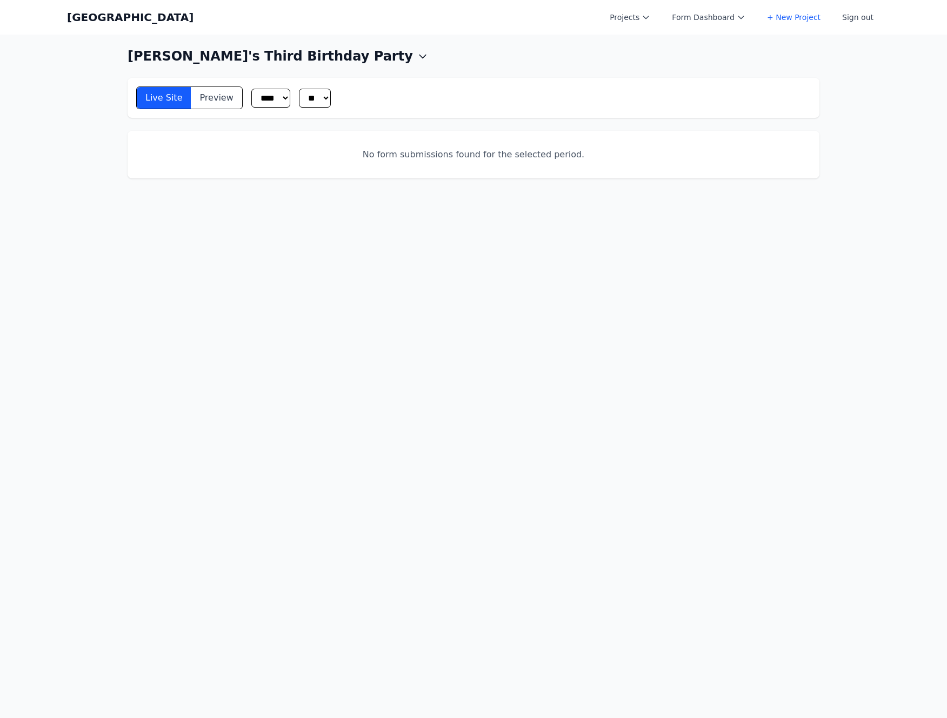
click at [629, 18] on button "Projects" at bounding box center [630, 17] width 54 height 19
click at [629, 30] on div "Coal Creek Projects Clara's Third Birthday Party Albany Physical Therapy arnie.…" at bounding box center [473, 17] width 813 height 35
click at [632, 25] on button "Projects" at bounding box center [630, 17] width 54 height 19
click at [634, 38] on link "Clara's Third Birthday Party" at bounding box center [663, 49] width 121 height 30
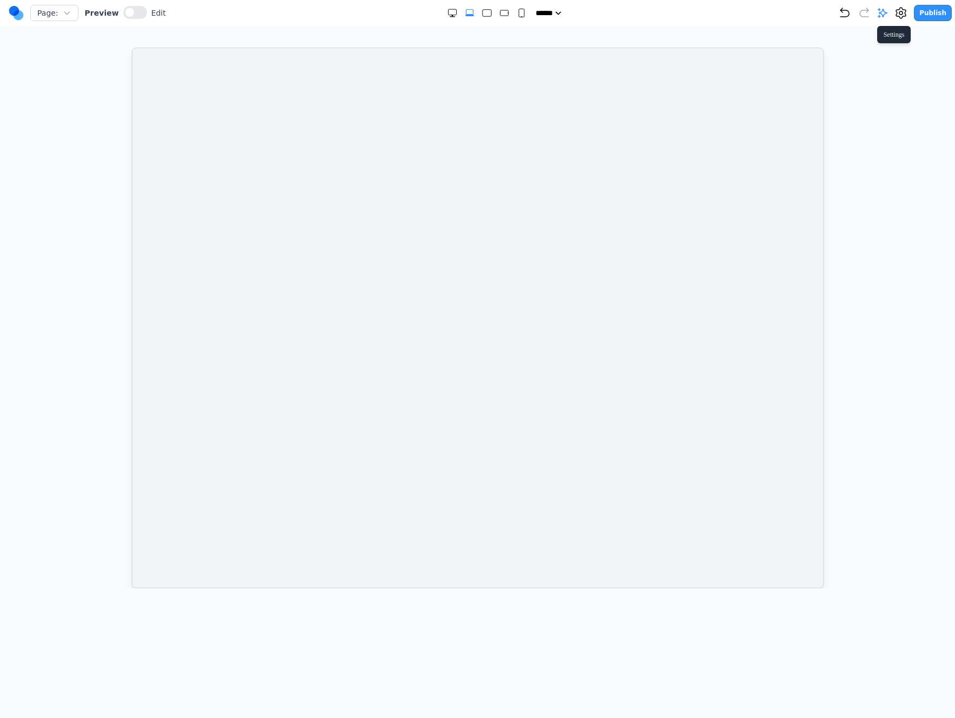
click at [908, 12] on icon at bounding box center [901, 12] width 13 height 13
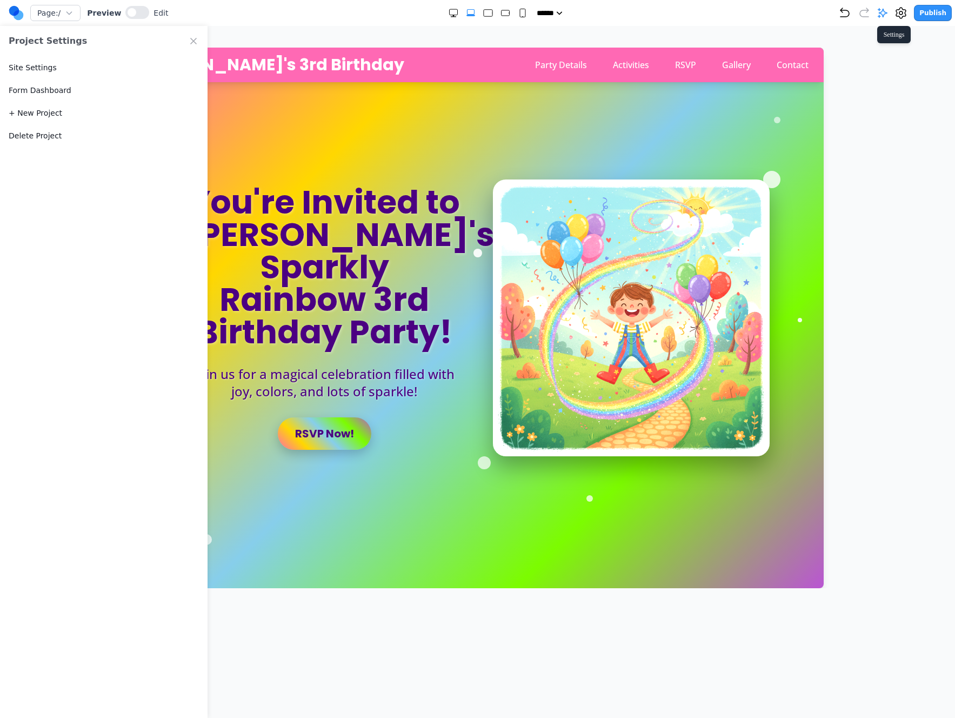
click at [903, 17] on icon at bounding box center [902, 13] width 10 height 11
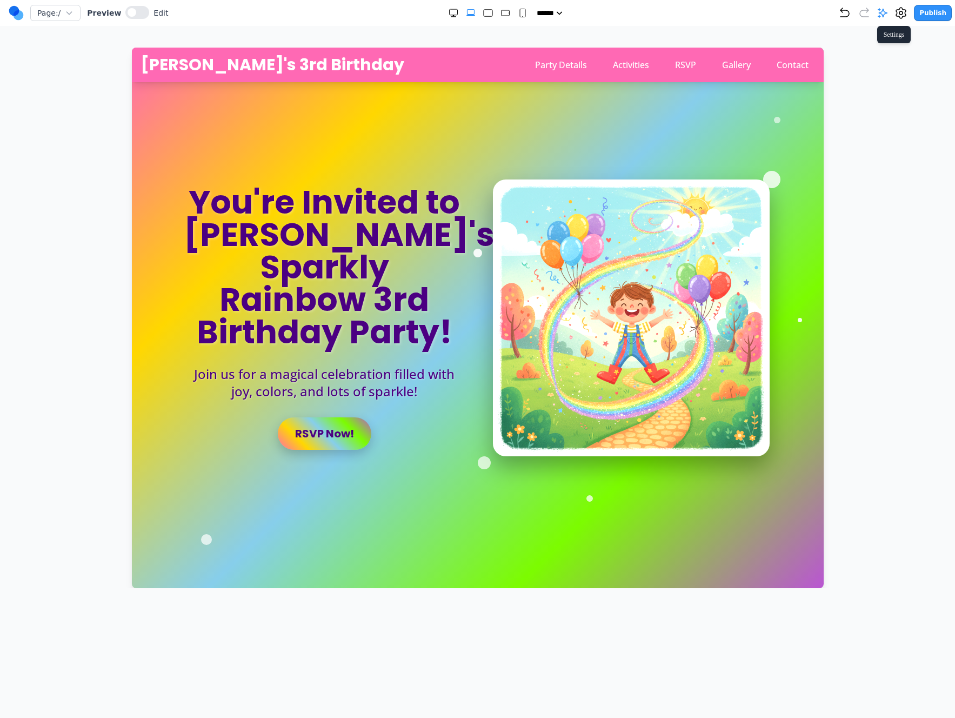
click at [903, 17] on icon at bounding box center [902, 13] width 10 height 11
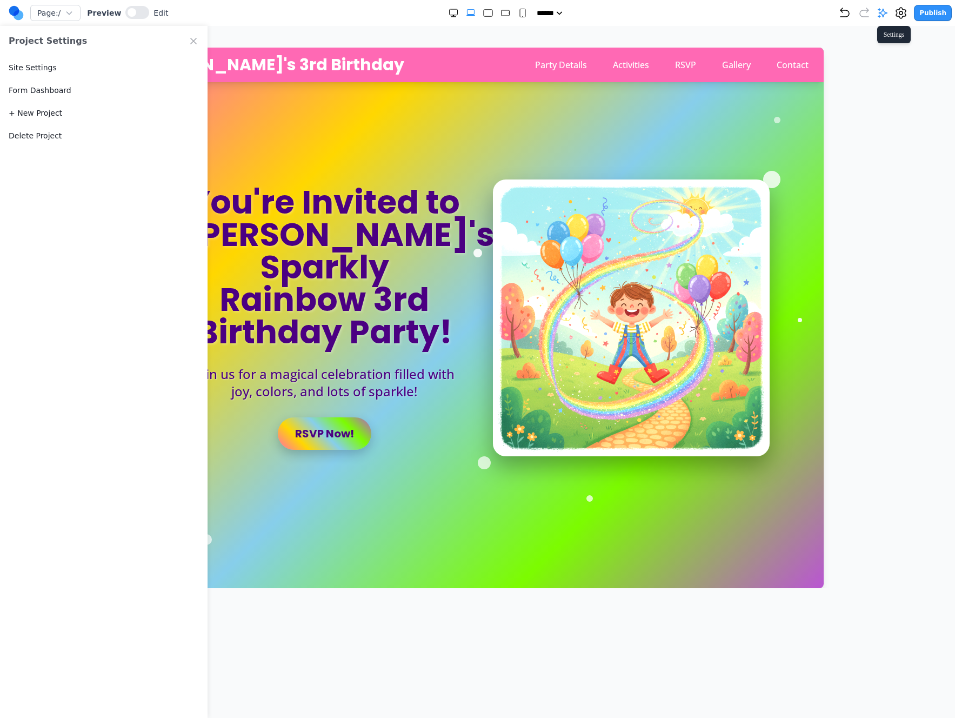
click at [903, 17] on icon at bounding box center [902, 13] width 10 height 11
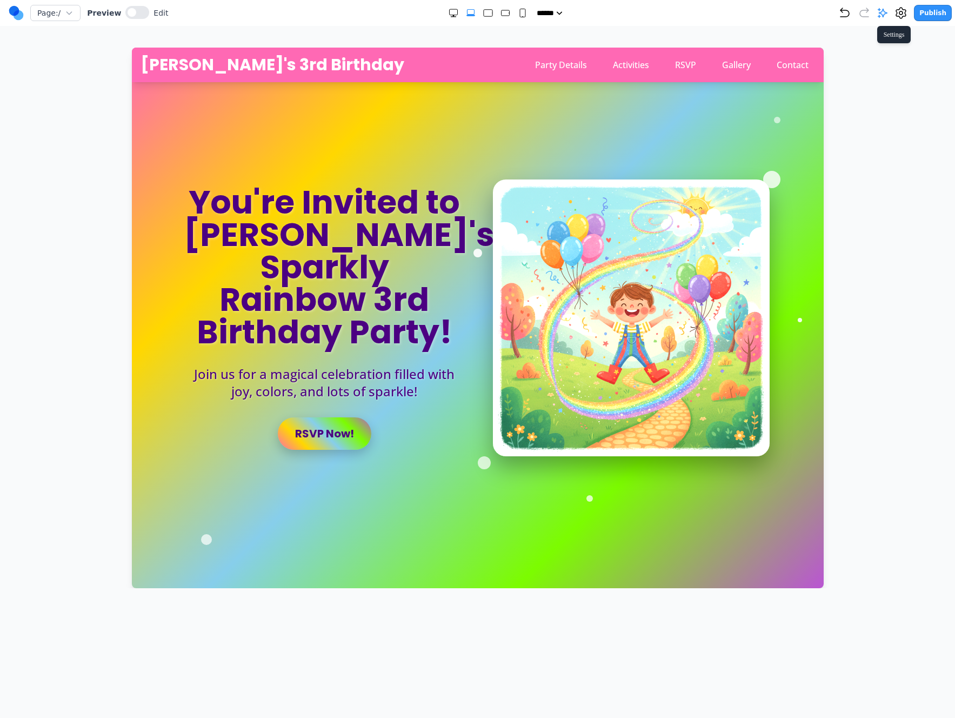
click at [906, 11] on icon at bounding box center [902, 13] width 10 height 11
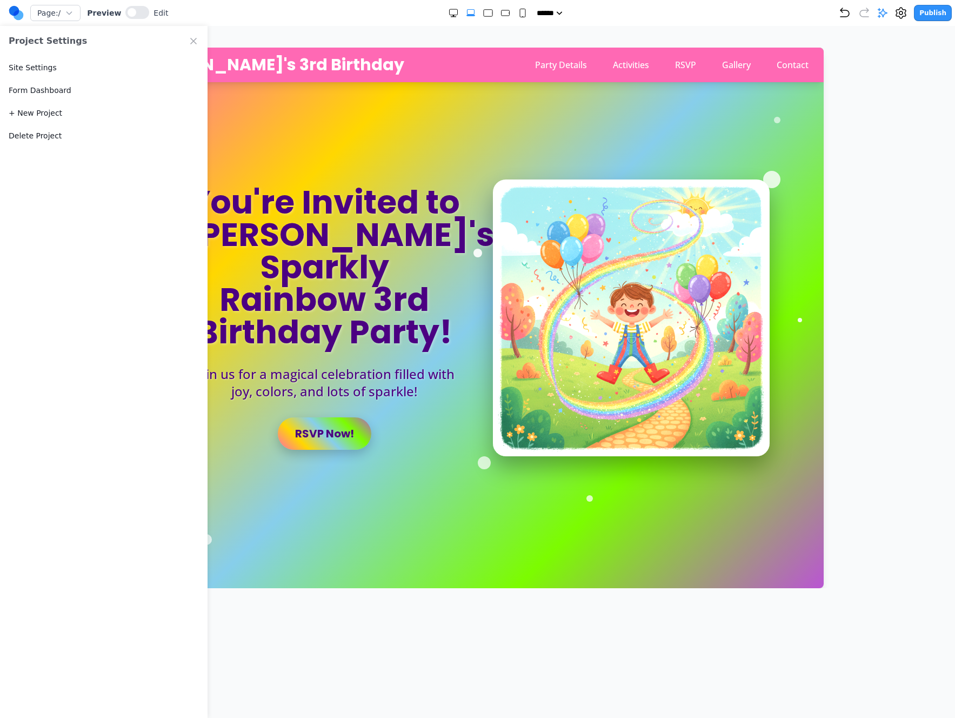
click at [17, 15] on circle at bounding box center [19, 15] width 10 height 10
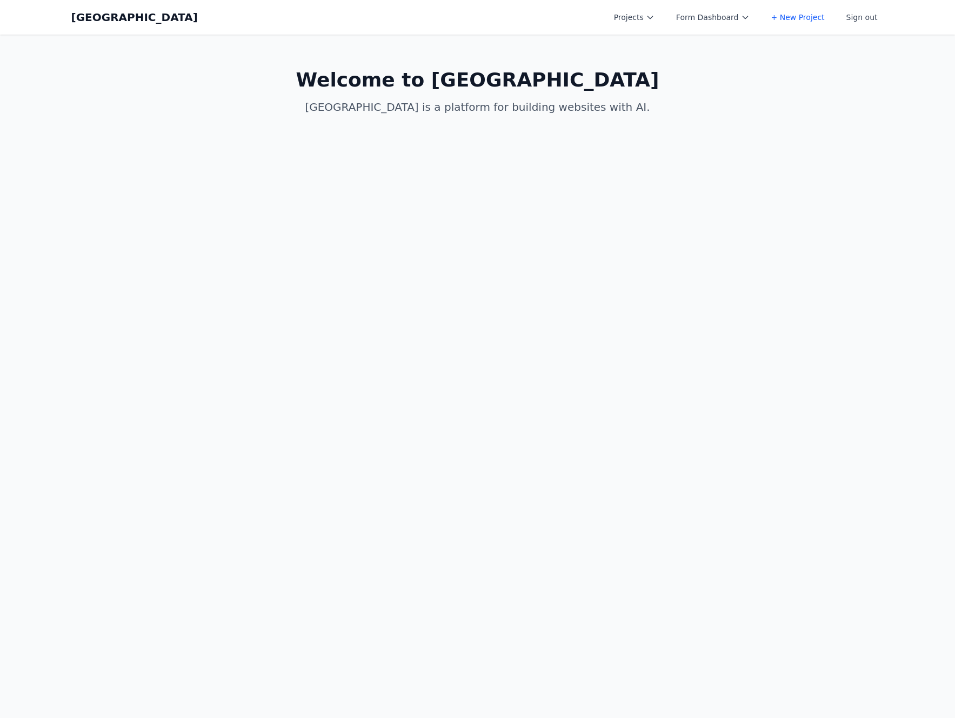
select select "**"
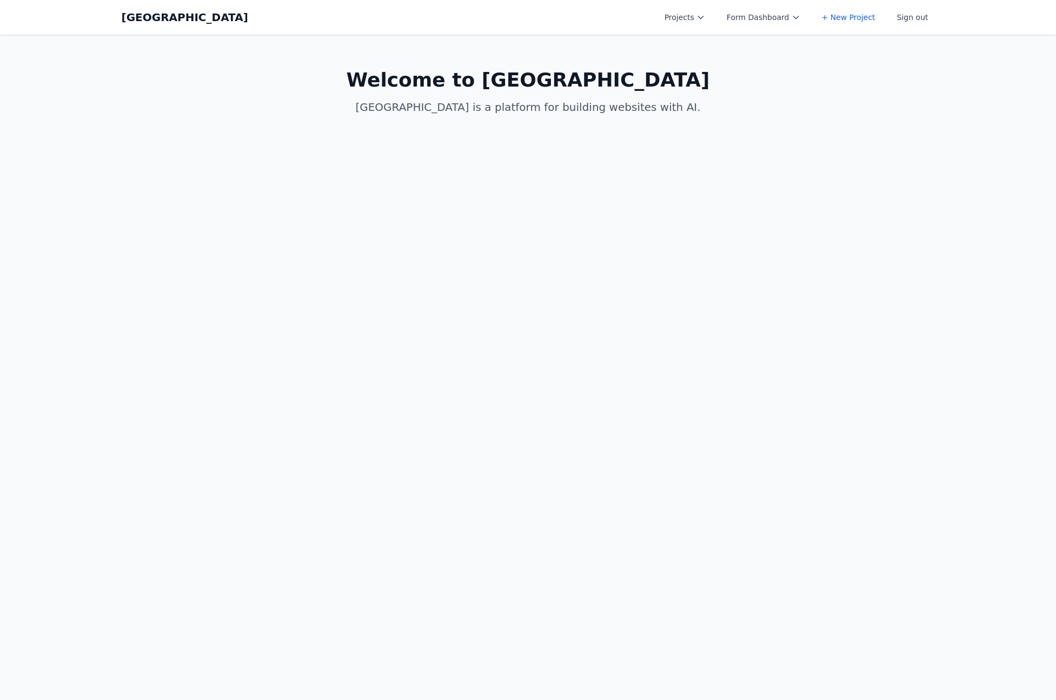
click at [751, 19] on button "Form Dashboard" at bounding box center [763, 17] width 87 height 19
click at [671, 20] on button "Projects" at bounding box center [685, 17] width 54 height 19
click at [729, 35] on link "[PERSON_NAME]'s Third Birthday Party" at bounding box center [718, 49] width 121 height 30
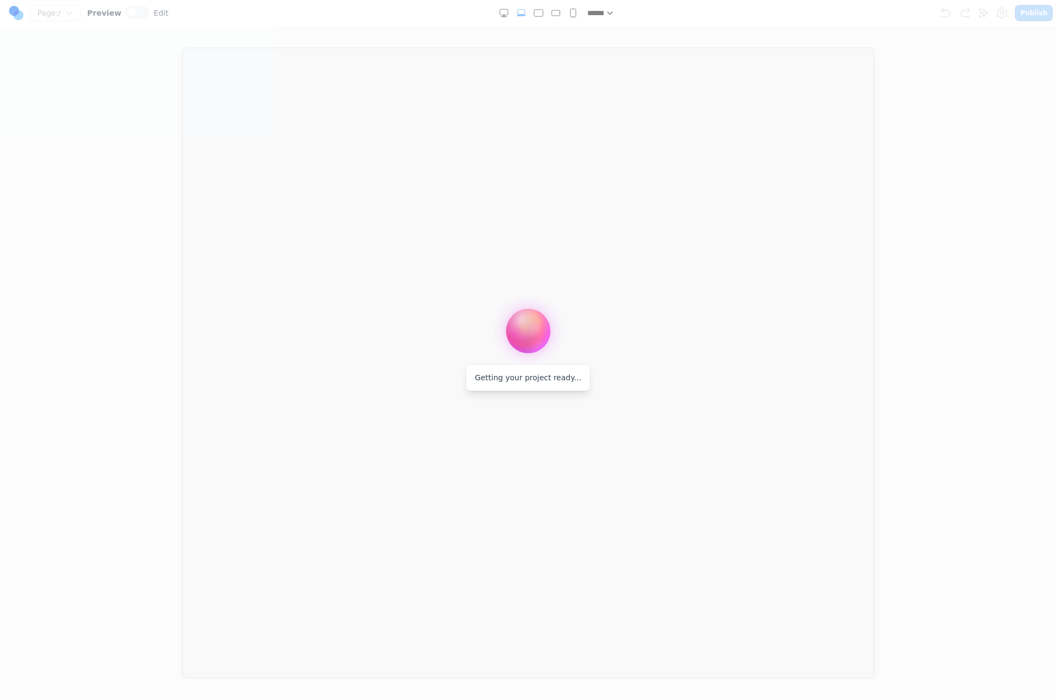
click at [57, 18] on div at bounding box center [528, 350] width 1056 height 700
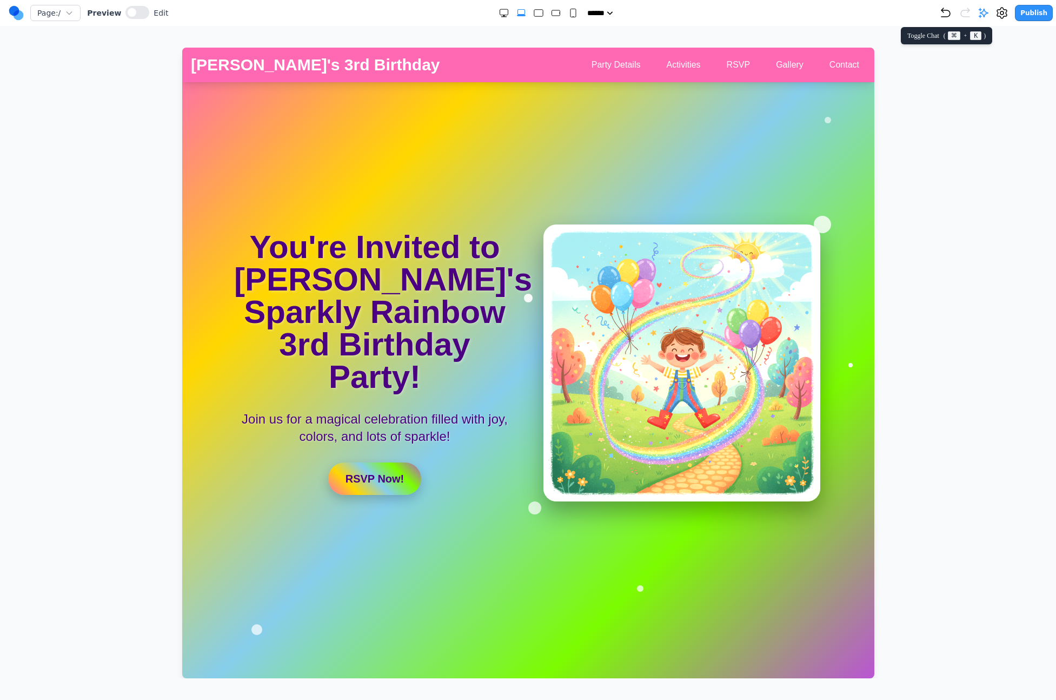
click at [981, 10] on icon at bounding box center [983, 13] width 11 height 11
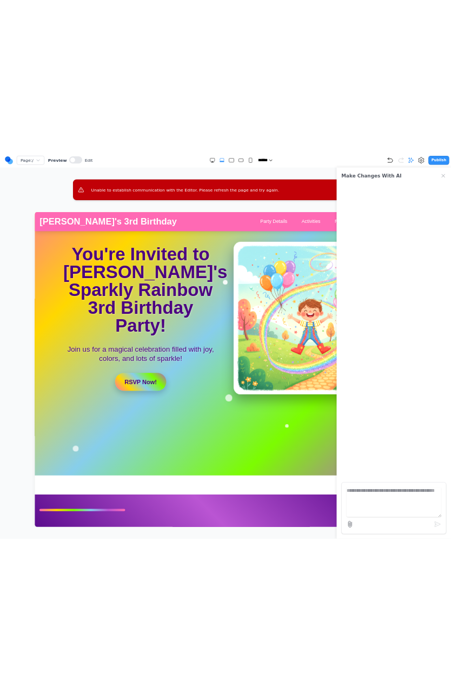
scroll to position [151, 0]
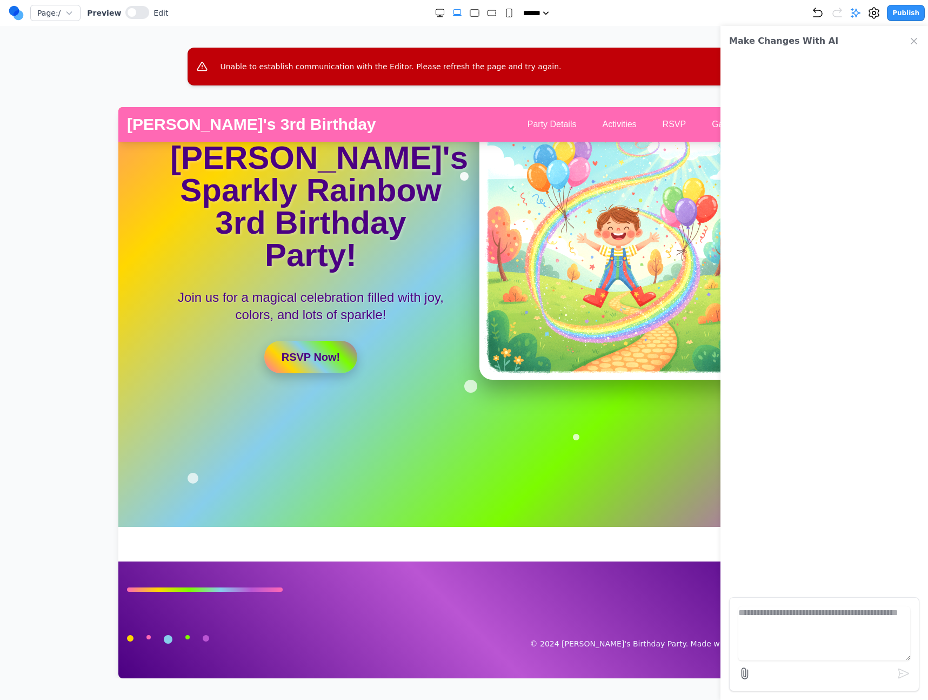
click at [792, 638] on textarea at bounding box center [825, 633] width 172 height 54
type textarea "**"
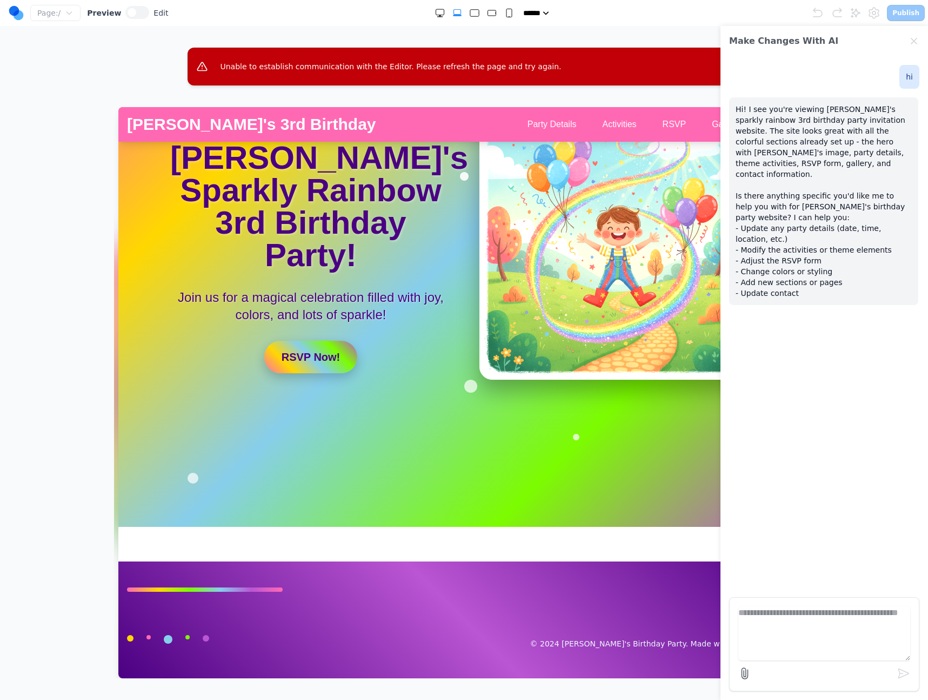
click at [781, 282] on p "Hi! I see you're viewing Clara's sparkly rainbow 3rd birthday party invitation …" at bounding box center [824, 201] width 176 height 195
